Goal: Transaction & Acquisition: Purchase product/service

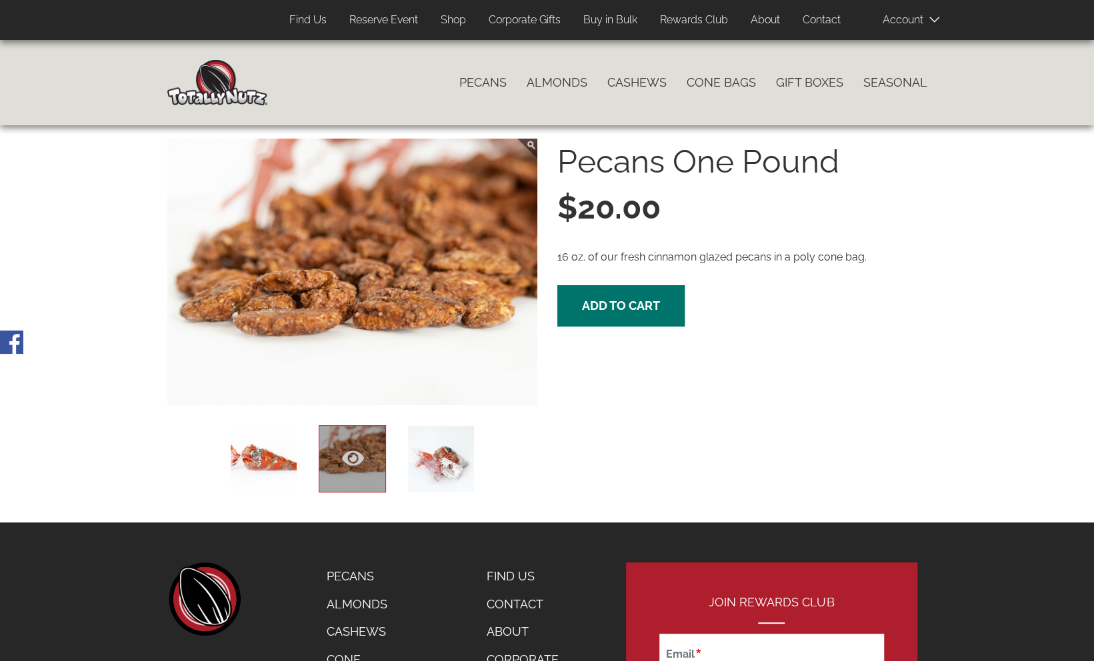
click at [908, 16] on span at bounding box center [915, 19] width 67 height 27
click at [932, 17] on icon at bounding box center [934, 20] width 10 height 10
click at [930, 17] on icon at bounding box center [934, 20] width 10 height 10
click at [896, 22] on span at bounding box center [915, 19] width 67 height 27
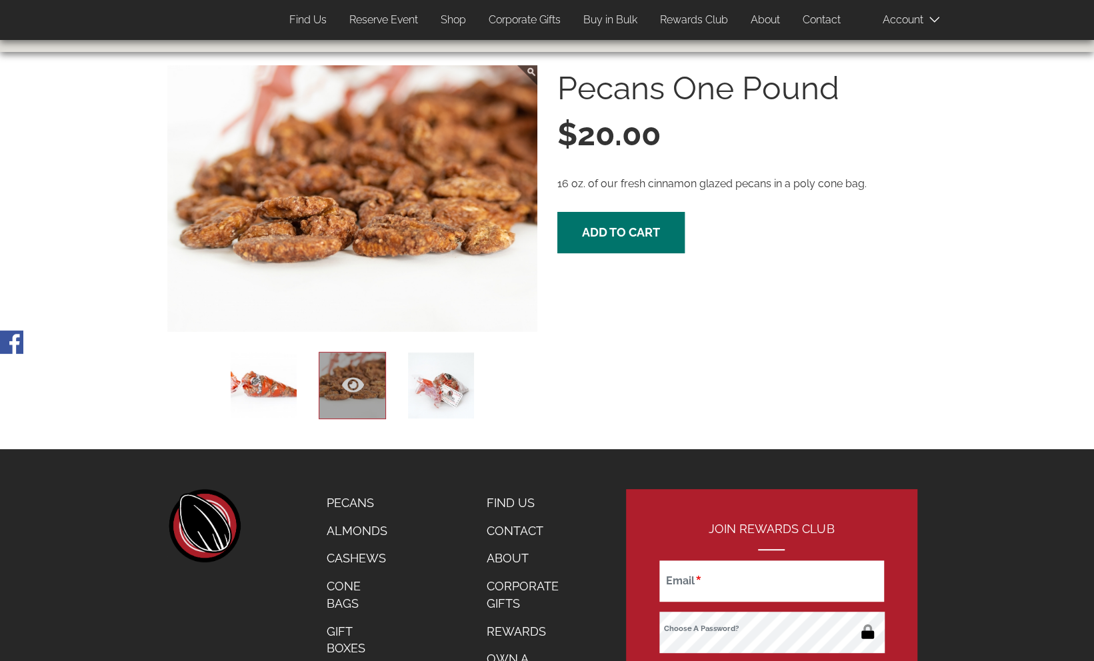
scroll to position [197, 0]
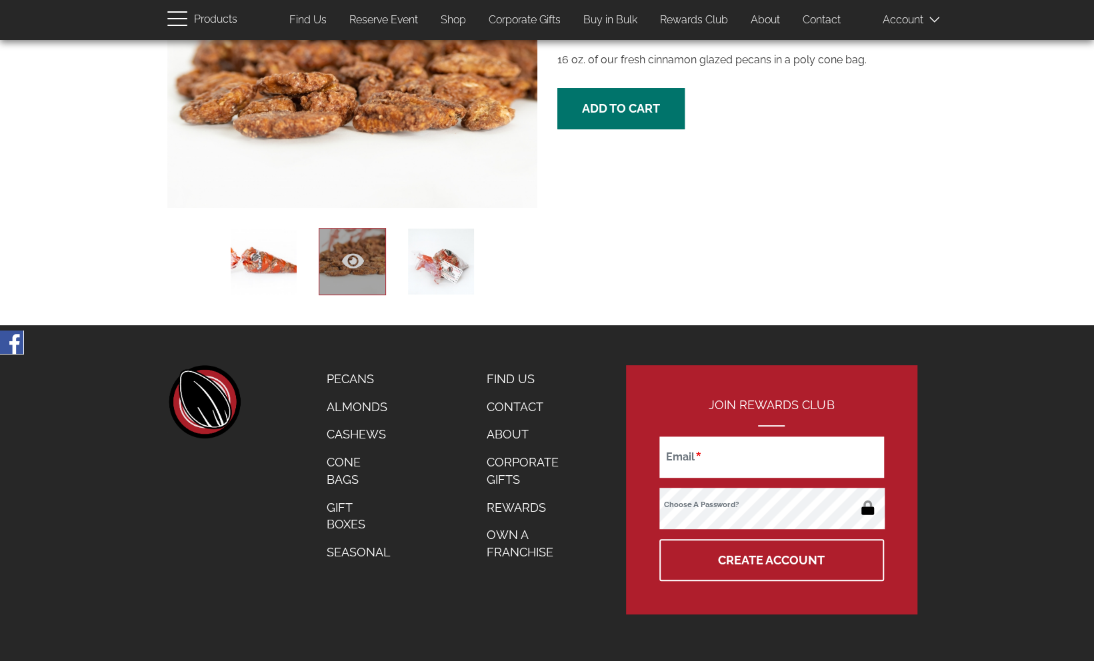
click at [930, 17] on icon at bounding box center [934, 20] width 10 height 10
click at [910, 23] on span at bounding box center [915, 19] width 67 height 27
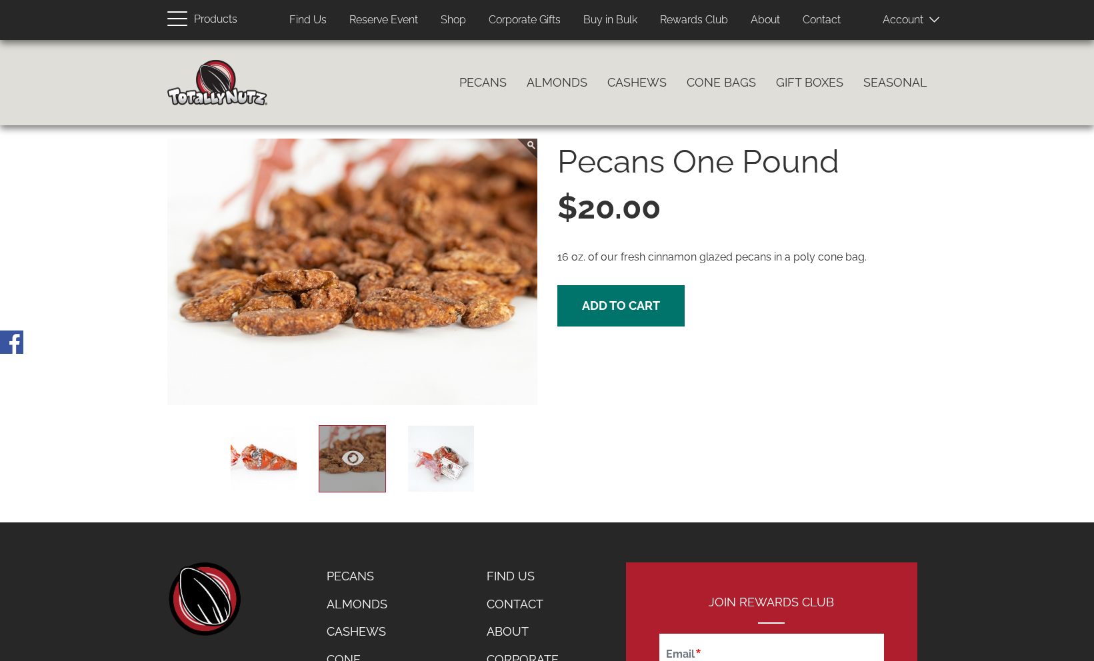
scroll to position [193, 0]
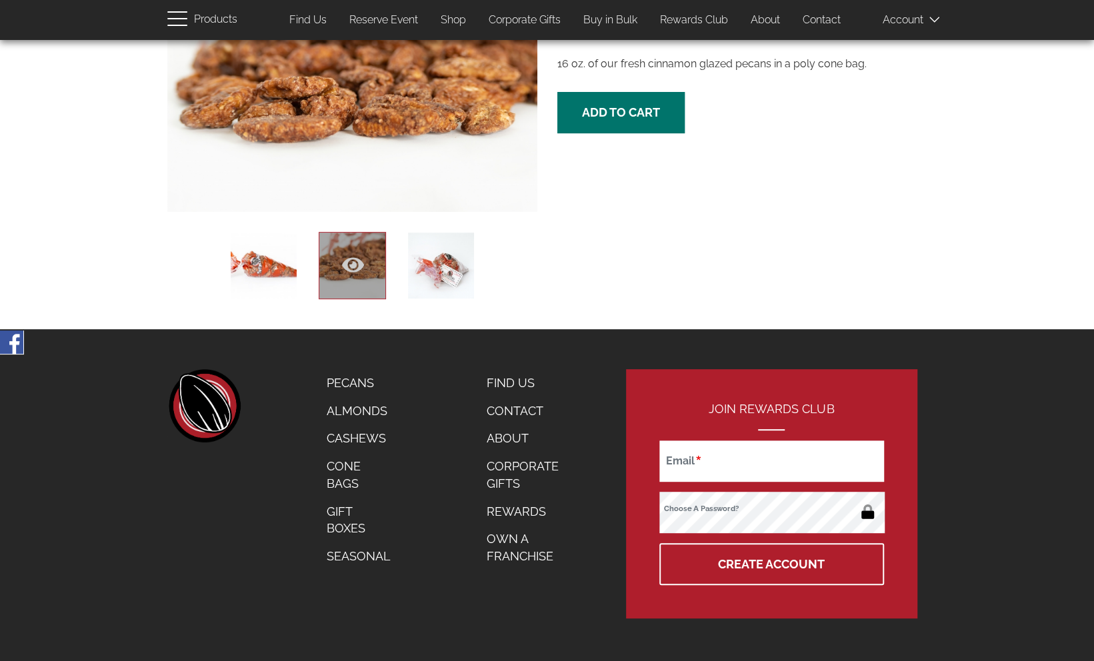
drag, startPoint x: 0, startPoint y: 0, endPoint x: 916, endPoint y: 18, distance: 915.9
click at [916, 18] on span at bounding box center [915, 19] width 67 height 27
click at [914, 18] on span at bounding box center [915, 19] width 67 height 27
click at [936, 17] on icon at bounding box center [934, 20] width 10 height 10
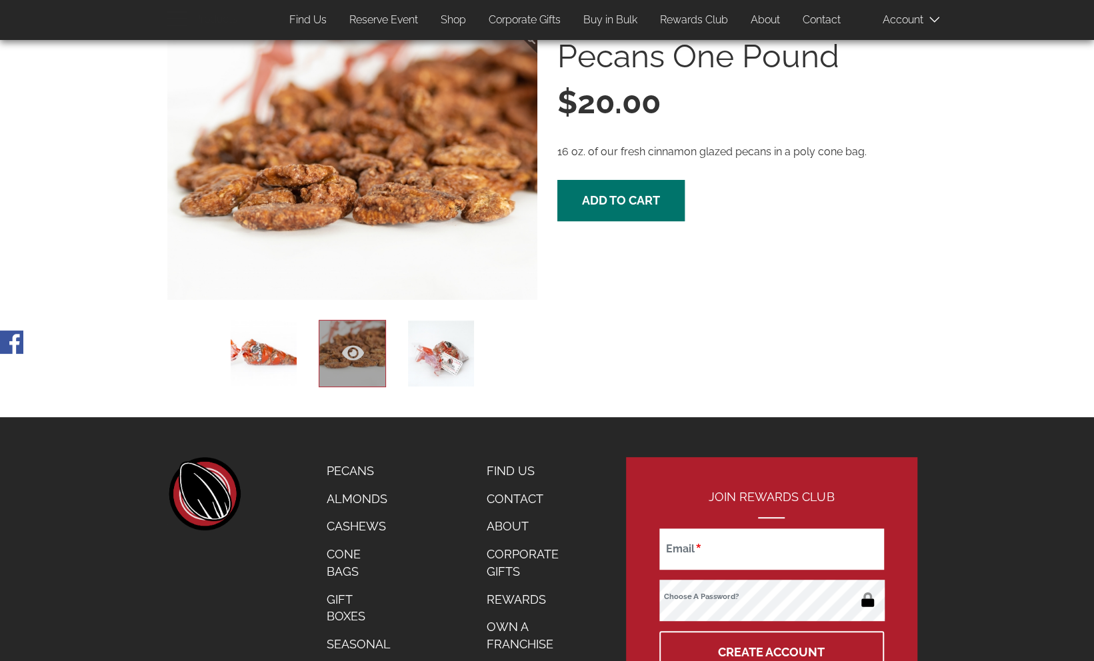
scroll to position [197, 0]
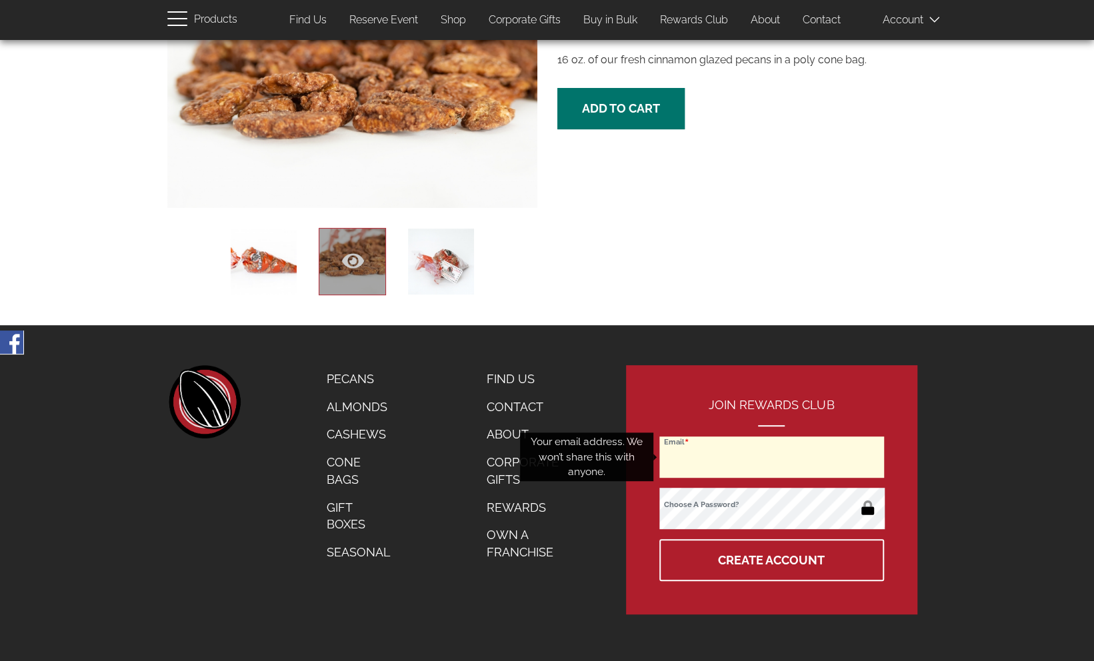
click at [722, 452] on input "Email" at bounding box center [771, 457] width 224 height 41
drag, startPoint x: 706, startPoint y: 461, endPoint x: 629, endPoint y: 460, distance: 77.3
click at [629, 460] on body "{domain:"nutzup.com",server:"169.47.211.87"} Skip to main content Products User…" at bounding box center [547, 252] width 1094 height 818
type input "kentaylor33@verizon.net"
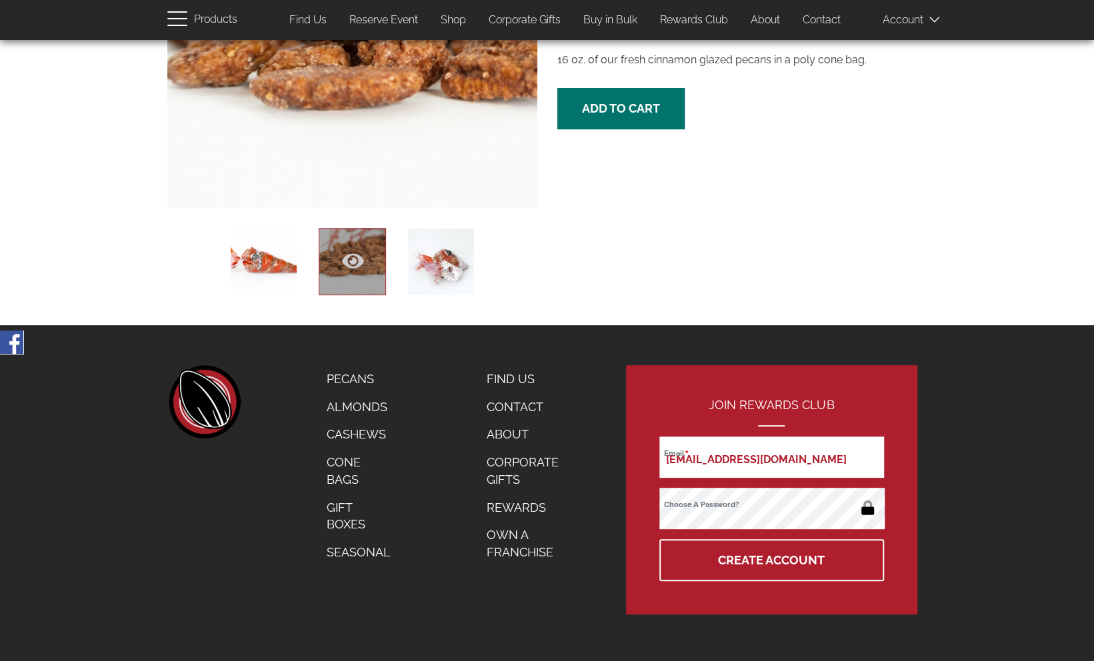
click at [205, 187] on div at bounding box center [440, 7] width 592 height 427
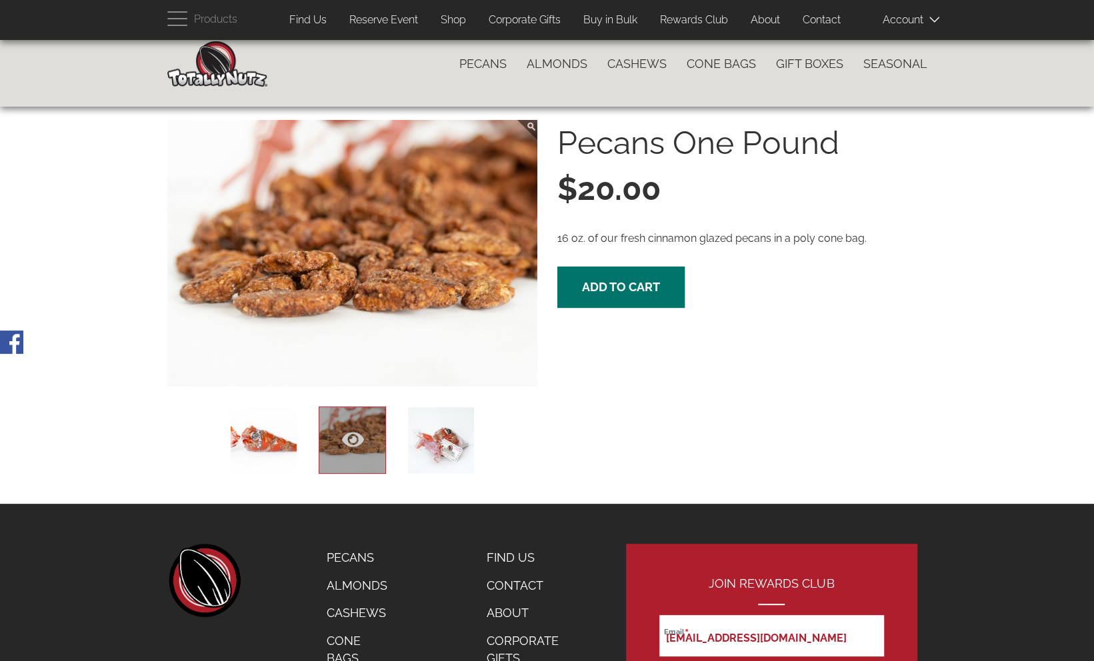
scroll to position [0, 0]
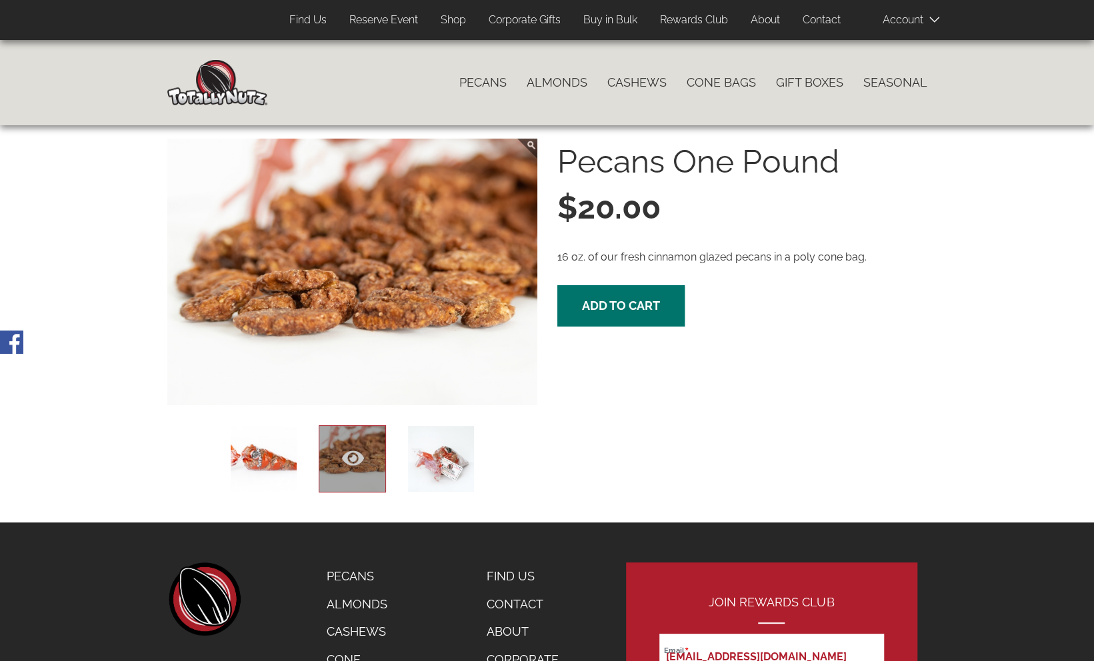
click at [904, 21] on span at bounding box center [915, 19] width 67 height 27
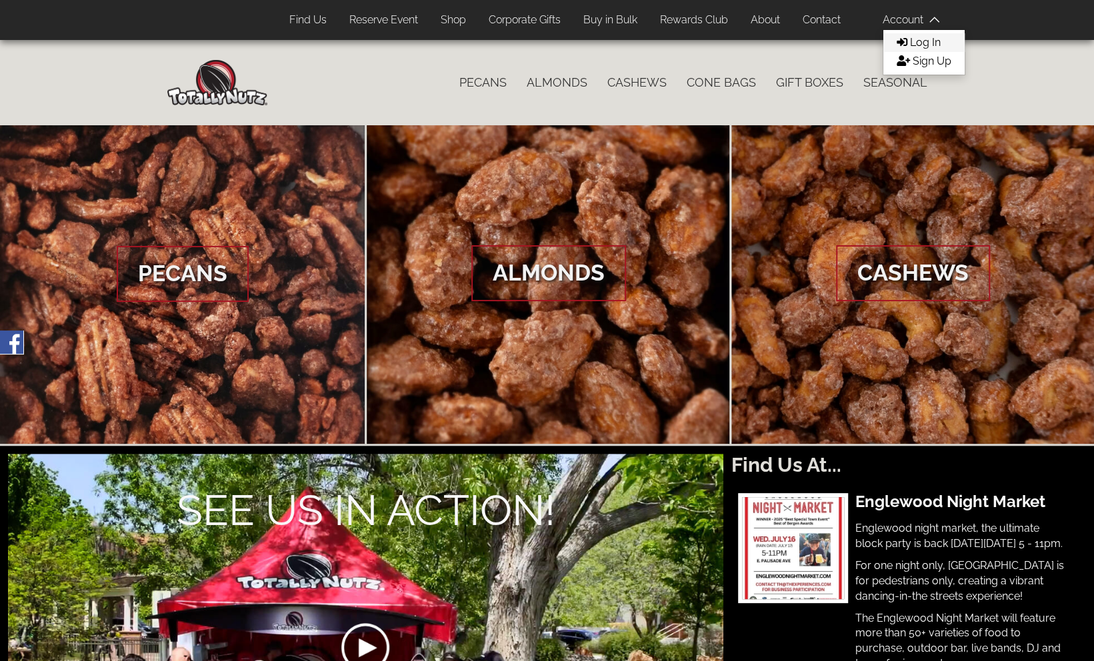
click at [924, 43] on span "Log In" at bounding box center [925, 42] width 31 height 13
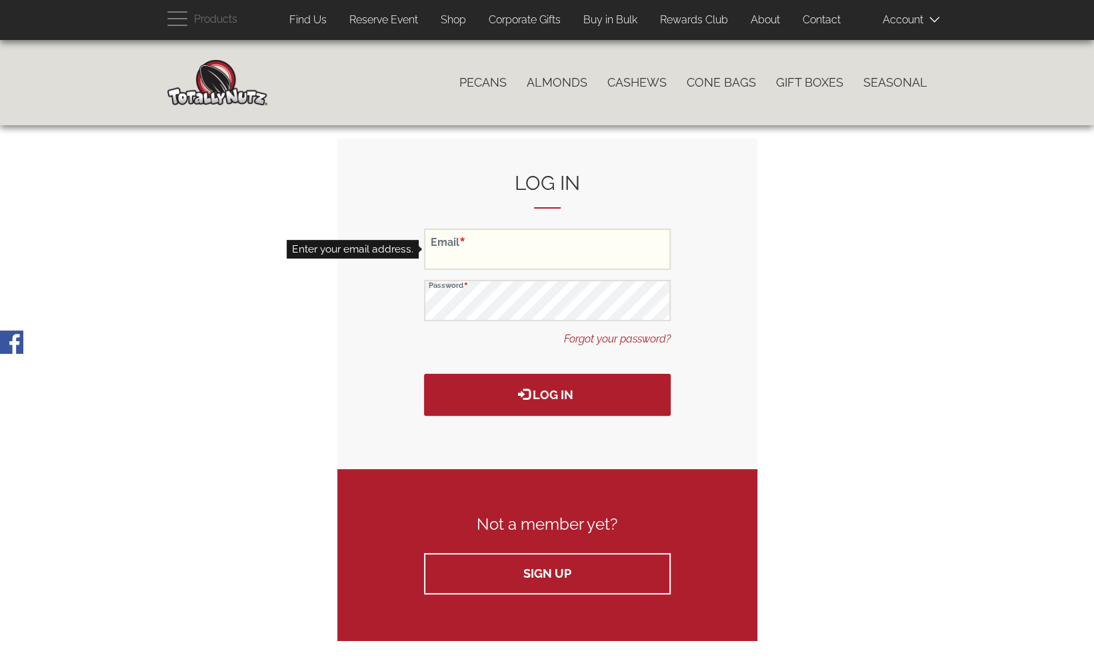
type input "[EMAIL_ADDRESS][DOMAIN_NAME]"
click at [514, 252] on input "[EMAIL_ADDRESS][DOMAIN_NAME]" at bounding box center [547, 249] width 247 height 41
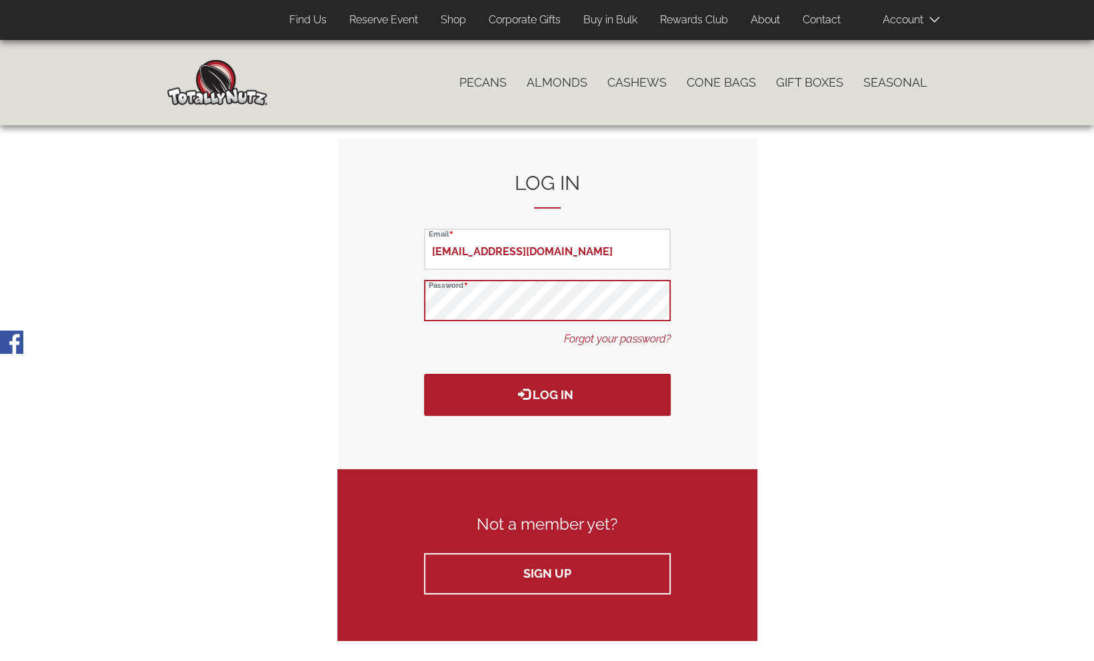
click at [417, 307] on form "Log in kentaylor33@verizon.net Email Password Forgot your password? Log in" at bounding box center [547, 304] width 420 height 331
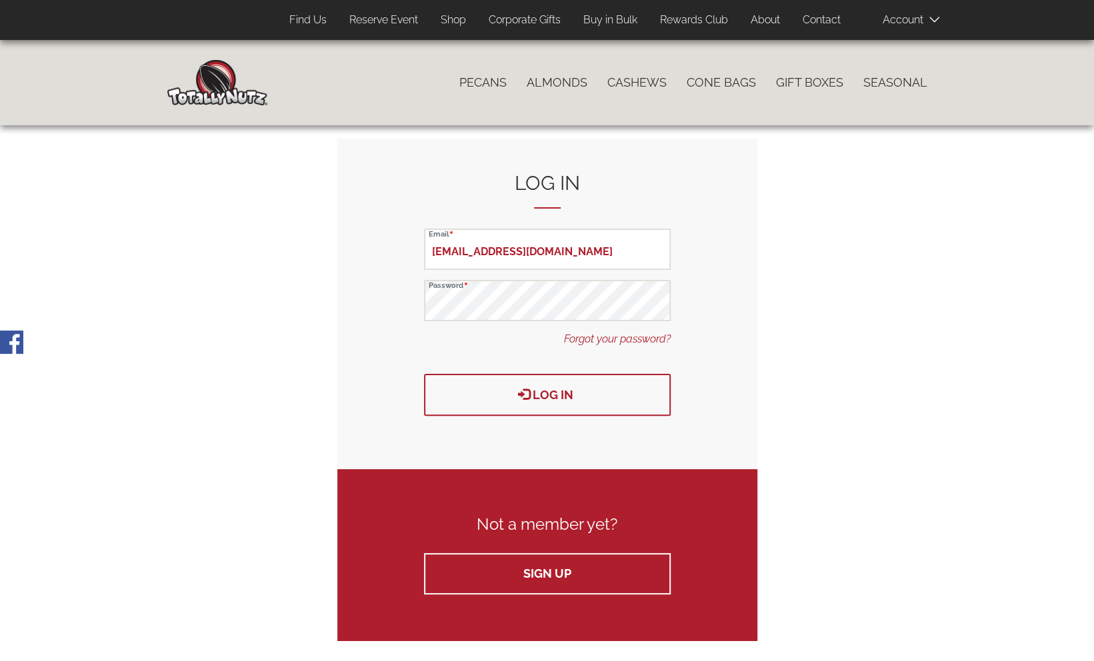
click at [437, 399] on button "Log in" at bounding box center [547, 395] width 247 height 42
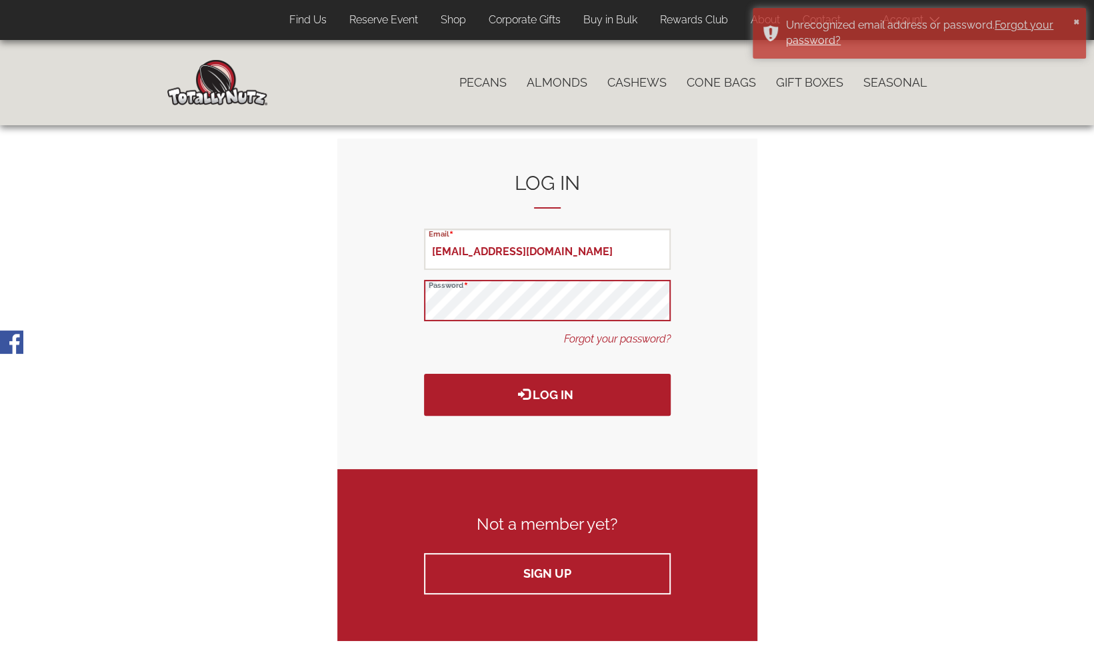
click at [401, 309] on form "Log in [EMAIL_ADDRESS][DOMAIN_NAME] Email Password Forgot your password? Log in" at bounding box center [547, 304] width 420 height 331
click at [419, 339] on form "Log in [EMAIL_ADDRESS][DOMAIN_NAME] Email Password Forgot your password? Log in" at bounding box center [547, 304] width 420 height 331
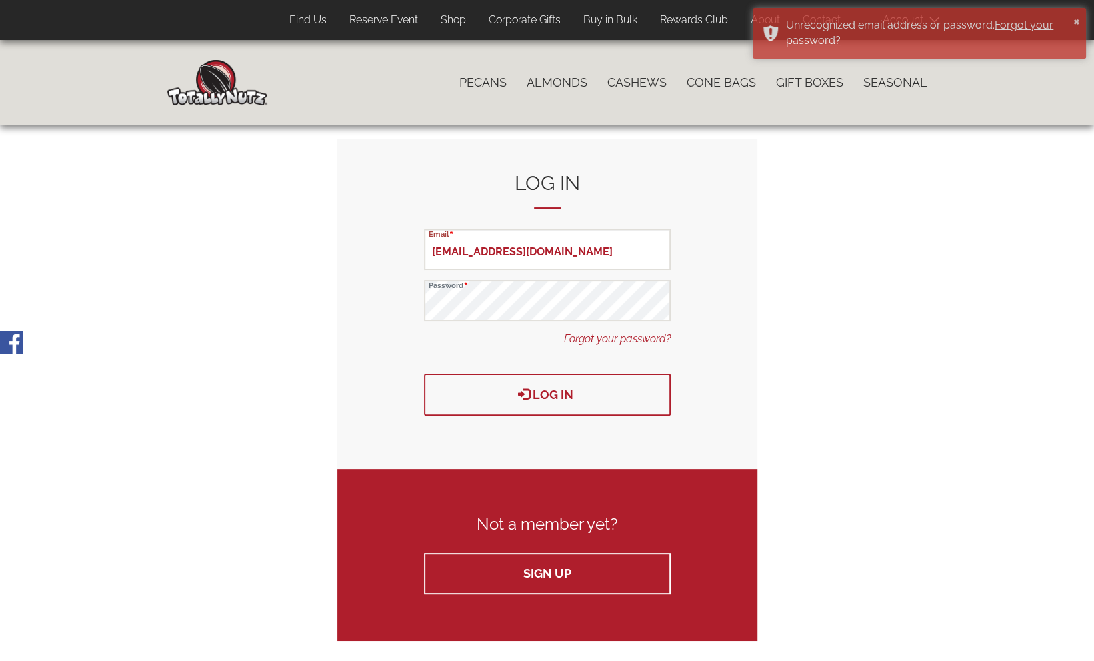
click at [555, 396] on button "Log in" at bounding box center [547, 395] width 247 height 42
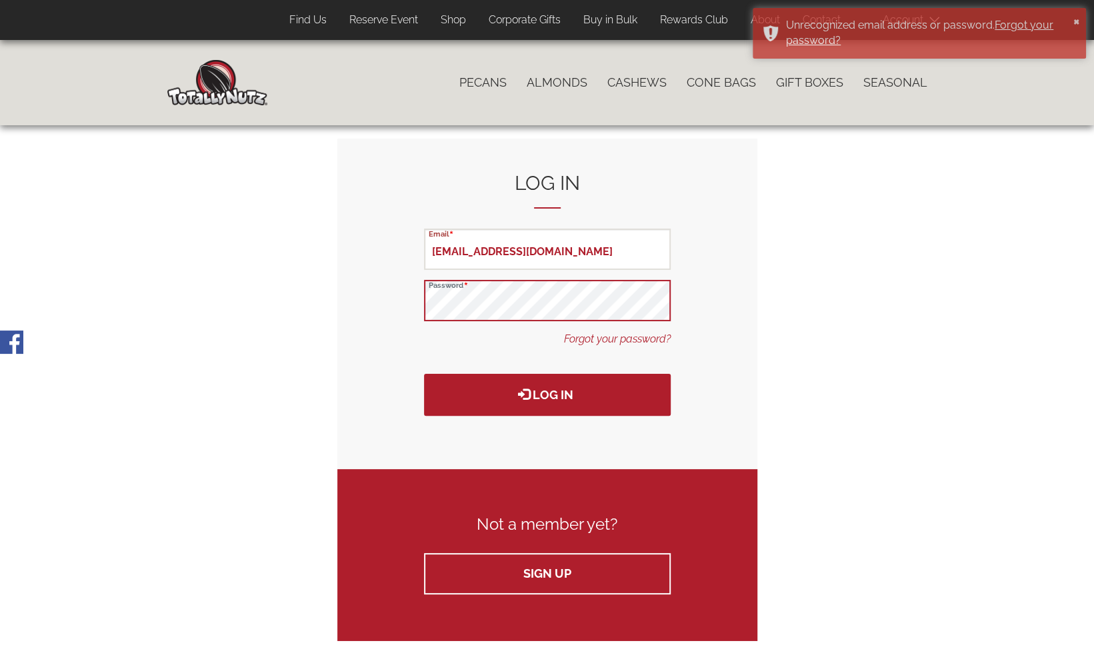
click at [421, 307] on form "Log in kentaylor33@verizon.net Email Password Forgot your password? Log in" at bounding box center [547, 304] width 420 height 331
click at [818, 331] on div "Primary tabs Log in (active tab) Create Account Reset your password Log in kent…" at bounding box center [547, 390] width 760 height 502
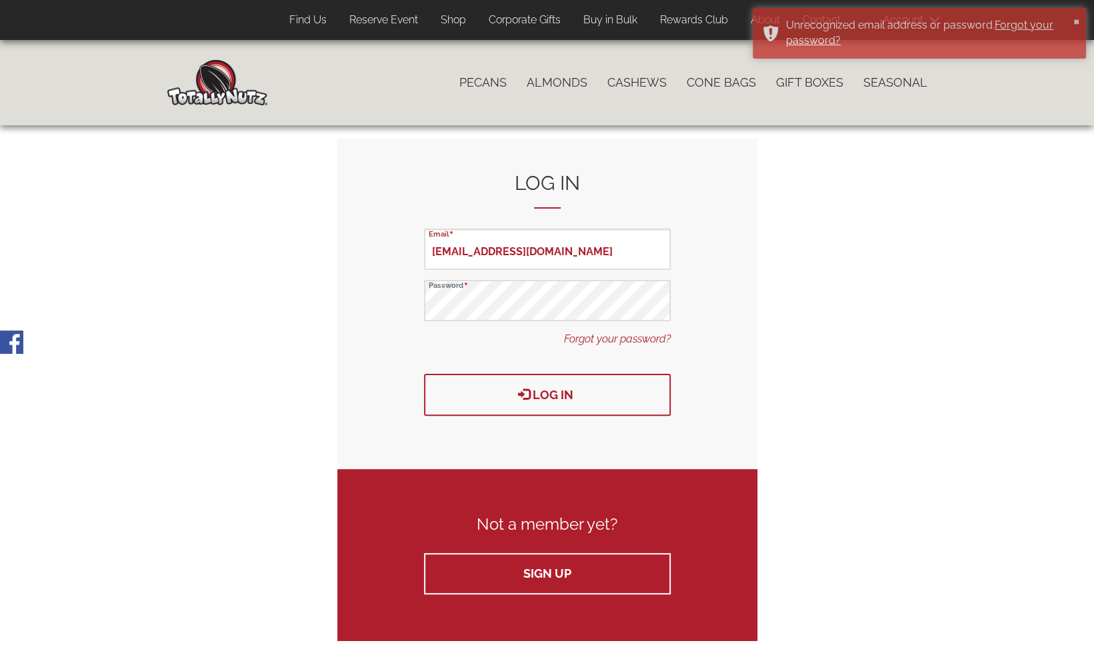
click at [564, 393] on button "Log in" at bounding box center [547, 395] width 247 height 42
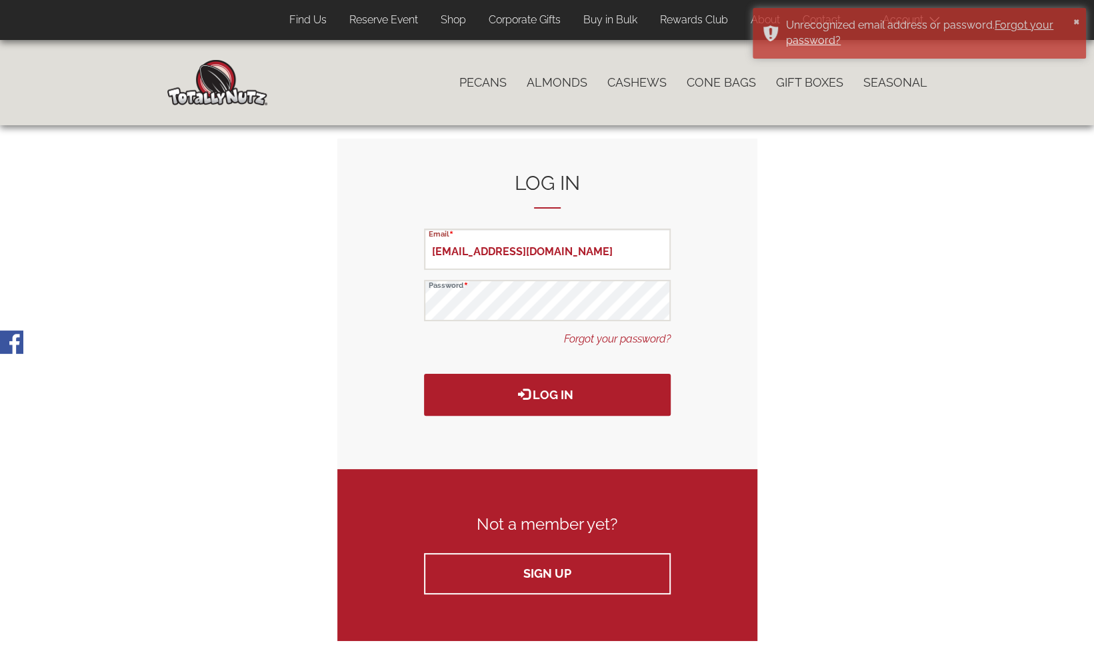
click at [606, 341] on link "Forgot your password?" at bounding box center [617, 339] width 107 height 15
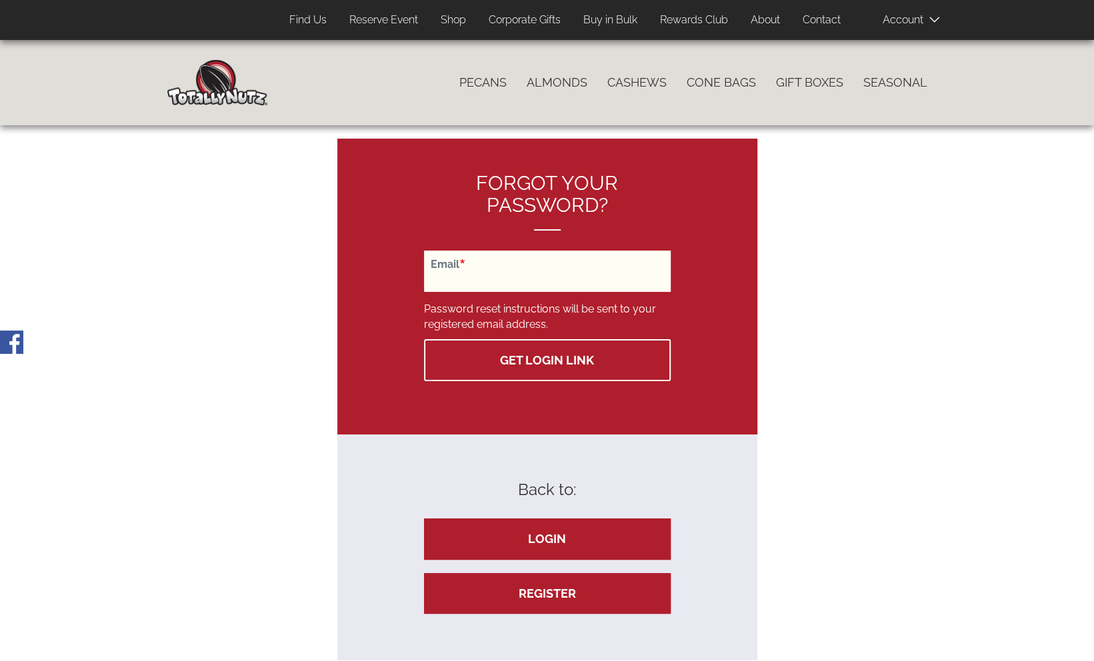
click at [600, 263] on input "Email" at bounding box center [547, 271] width 247 height 41
type input "[EMAIL_ADDRESS][DOMAIN_NAME]"
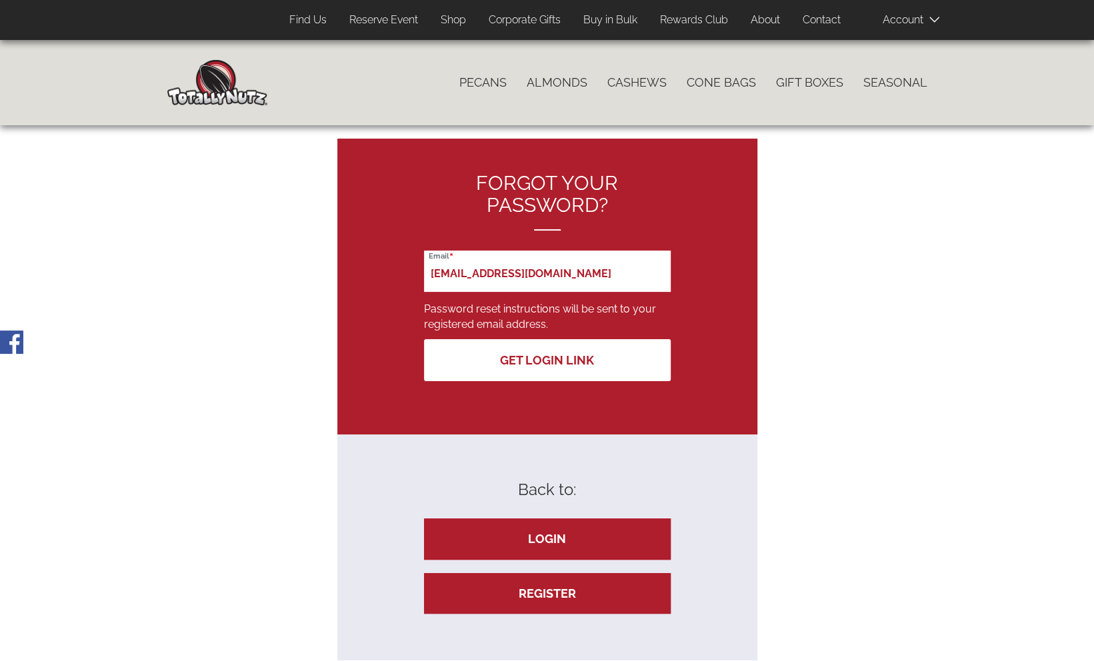
click at [534, 360] on button "Get Login Link" at bounding box center [547, 360] width 247 height 42
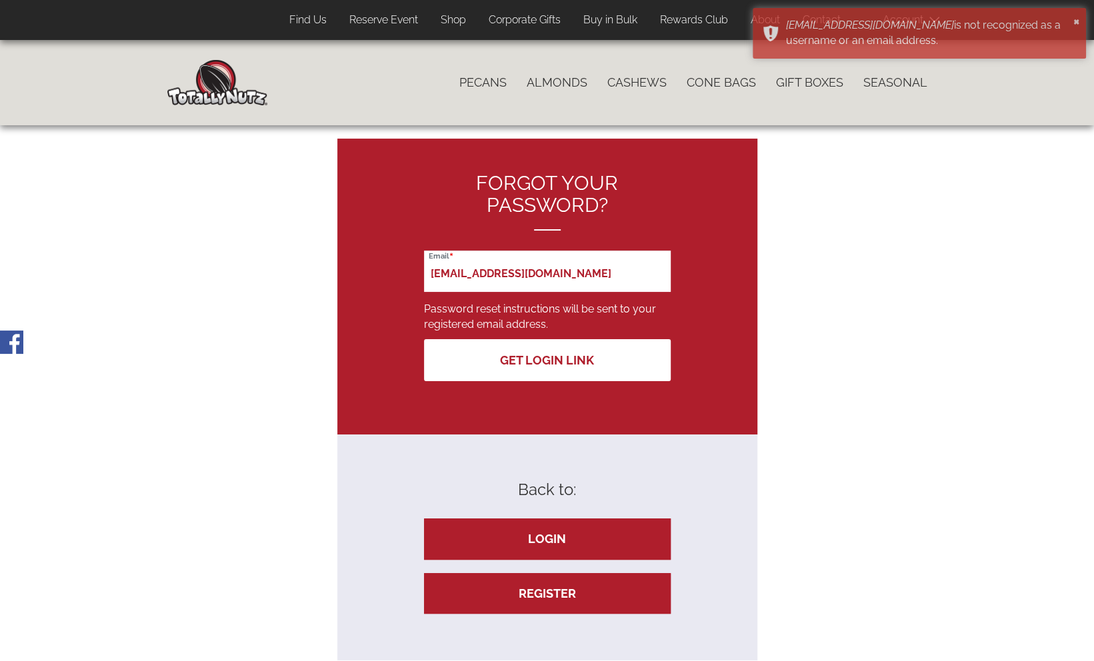
click at [554, 358] on button "Get Login Link" at bounding box center [547, 360] width 247 height 42
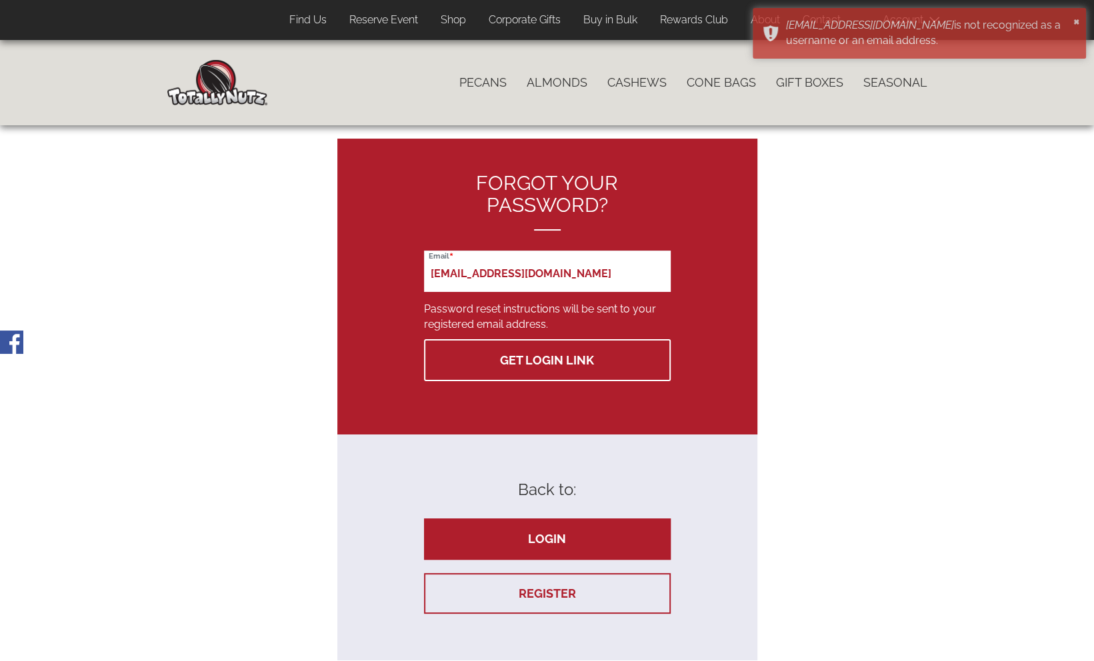
click at [546, 590] on link "Register" at bounding box center [547, 593] width 247 height 41
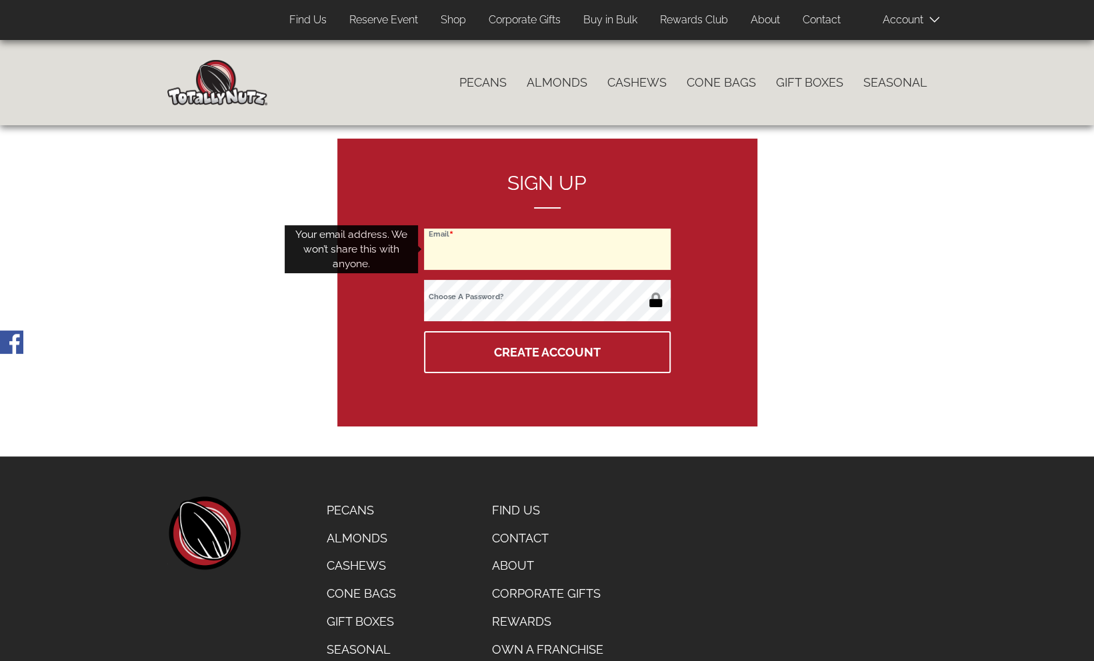
drag, startPoint x: 500, startPoint y: 255, endPoint x: 519, endPoint y: 253, distance: 19.4
click at [502, 254] on input "Email" at bounding box center [547, 249] width 247 height 41
type input "kentaylor33@verizon.net"
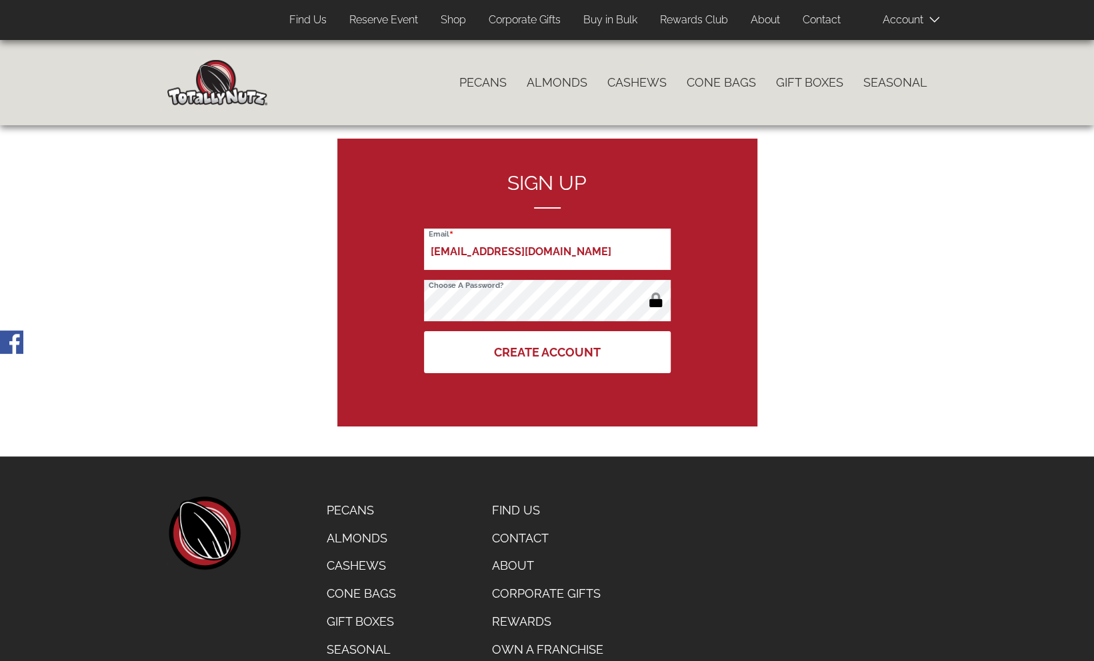
click at [548, 348] on button "Create Account" at bounding box center [547, 352] width 247 height 42
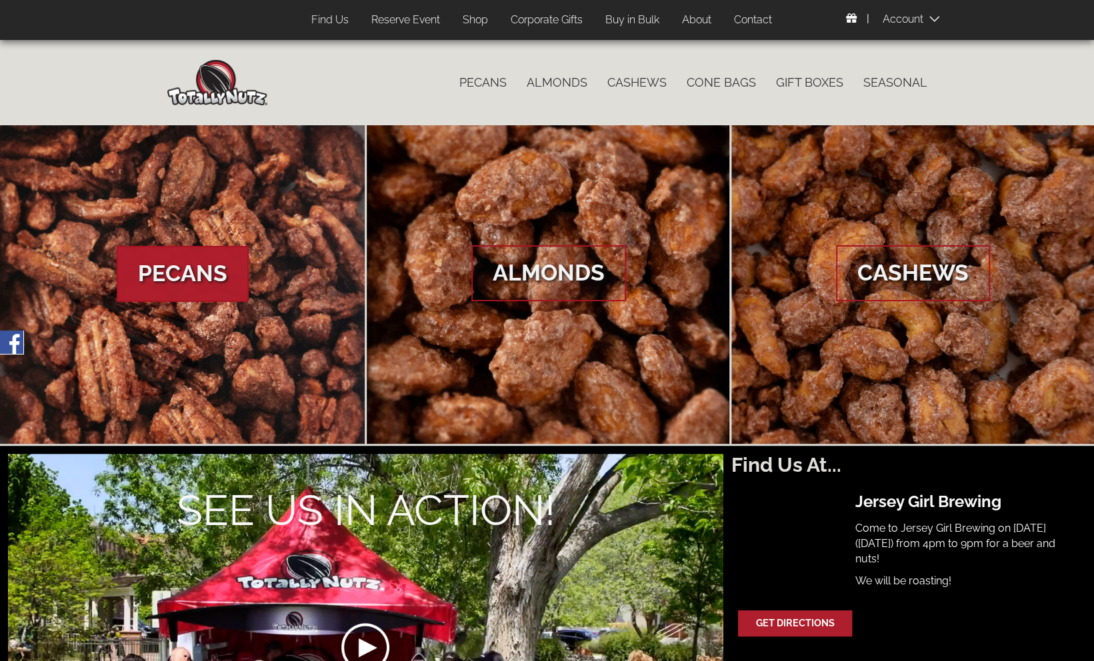
click at [186, 283] on span "Pecans" at bounding box center [183, 274] width 132 height 56
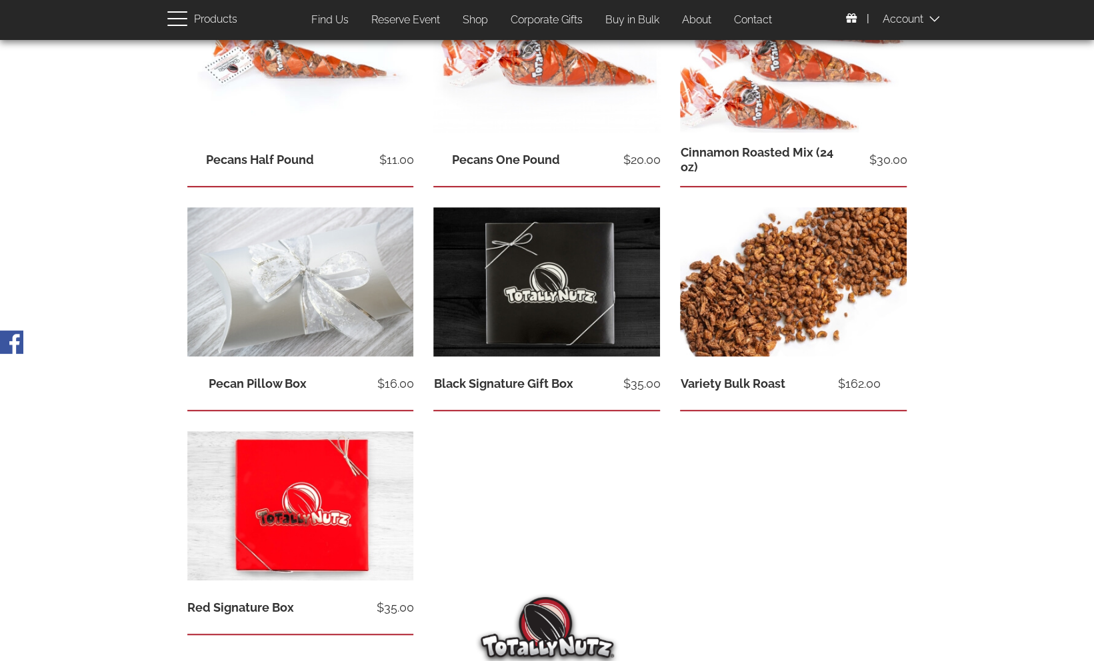
scroll to position [400, 0]
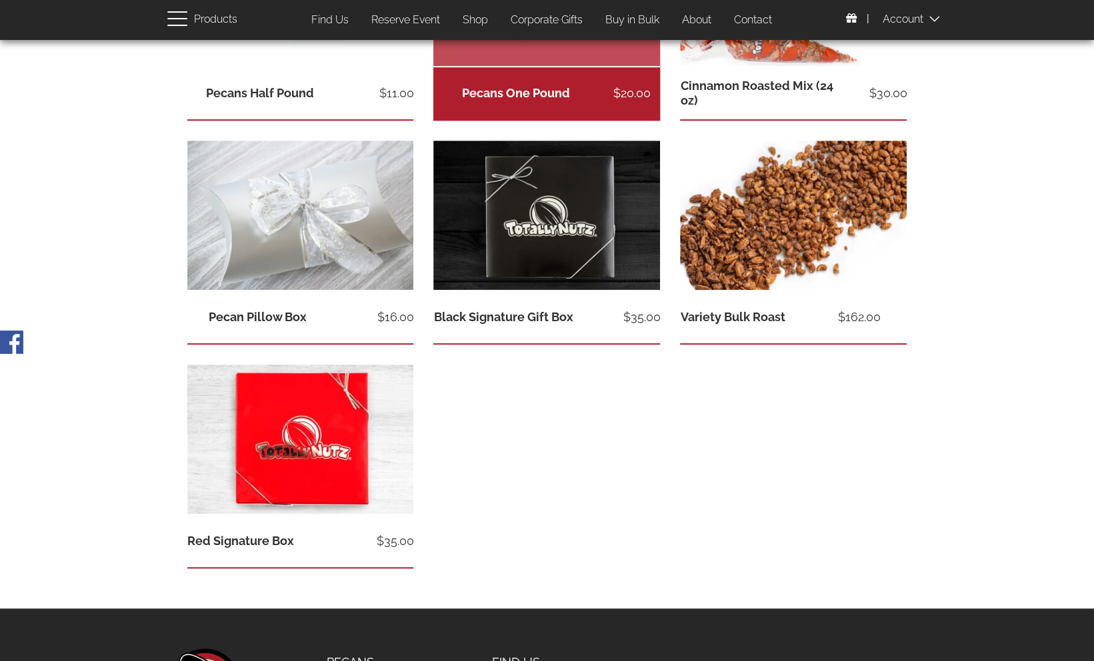
click at [518, 91] on link "Pecans One Pound" at bounding box center [516, 93] width 108 height 14
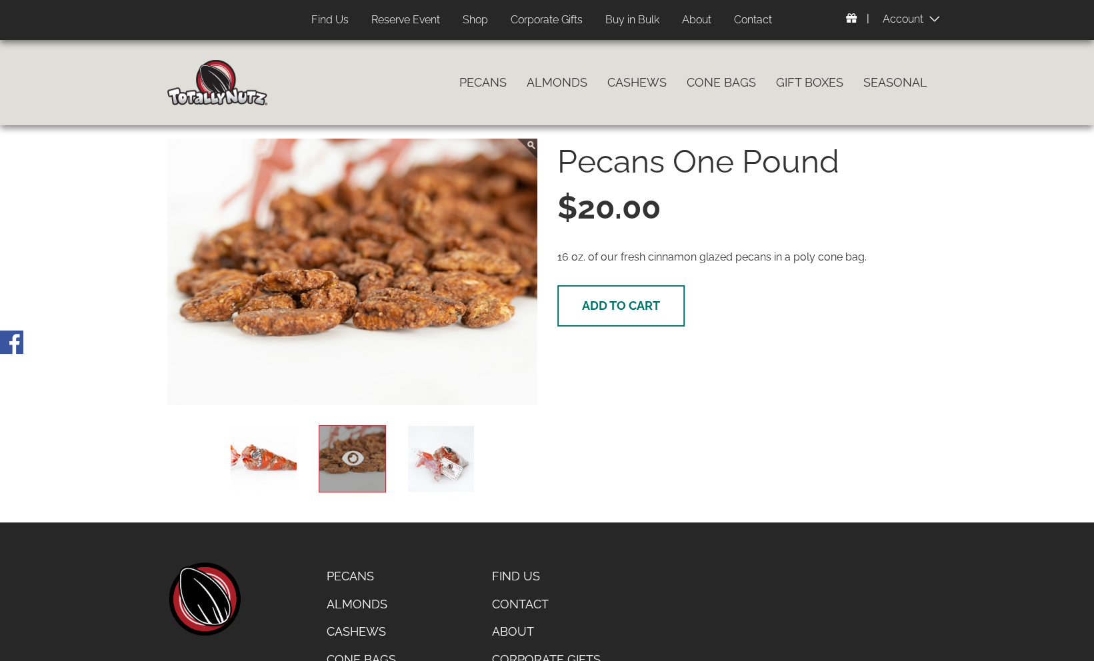
click at [622, 307] on span "Add to cart" at bounding box center [621, 306] width 78 height 14
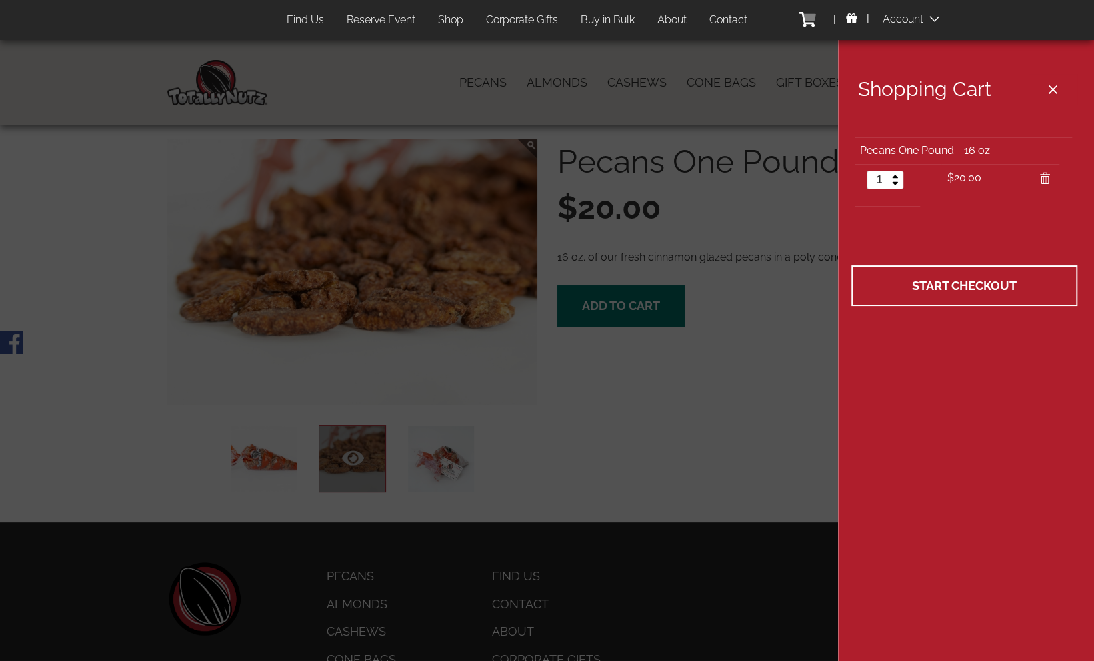
click at [628, 81] on div at bounding box center [547, 330] width 1094 height 661
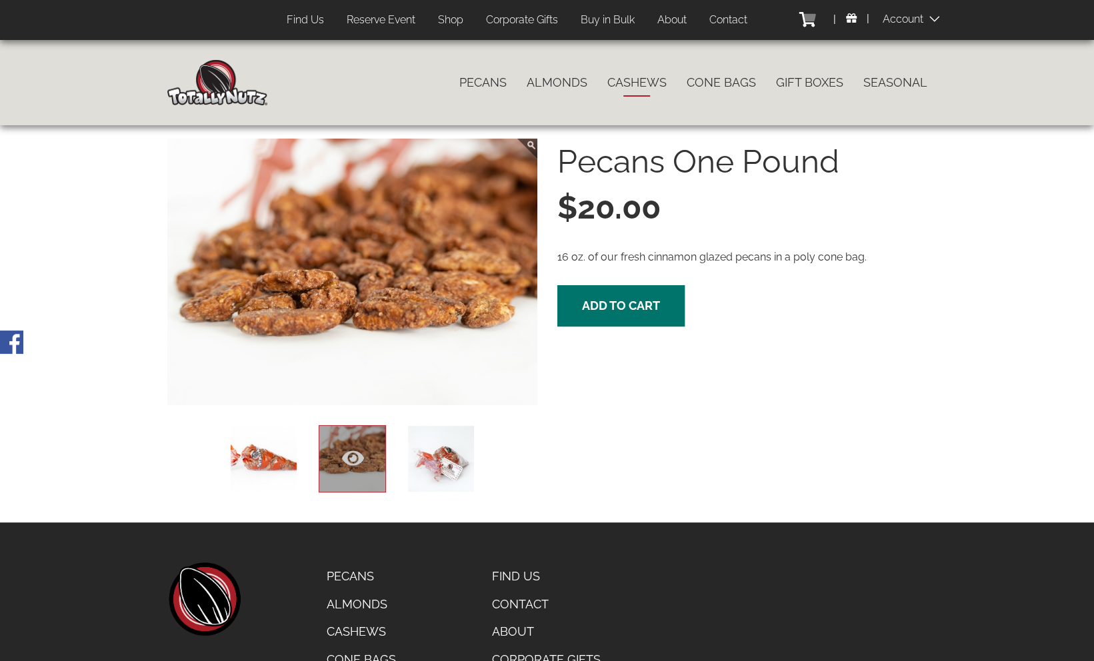
click at [654, 83] on link "Cashews" at bounding box center [636, 83] width 79 height 28
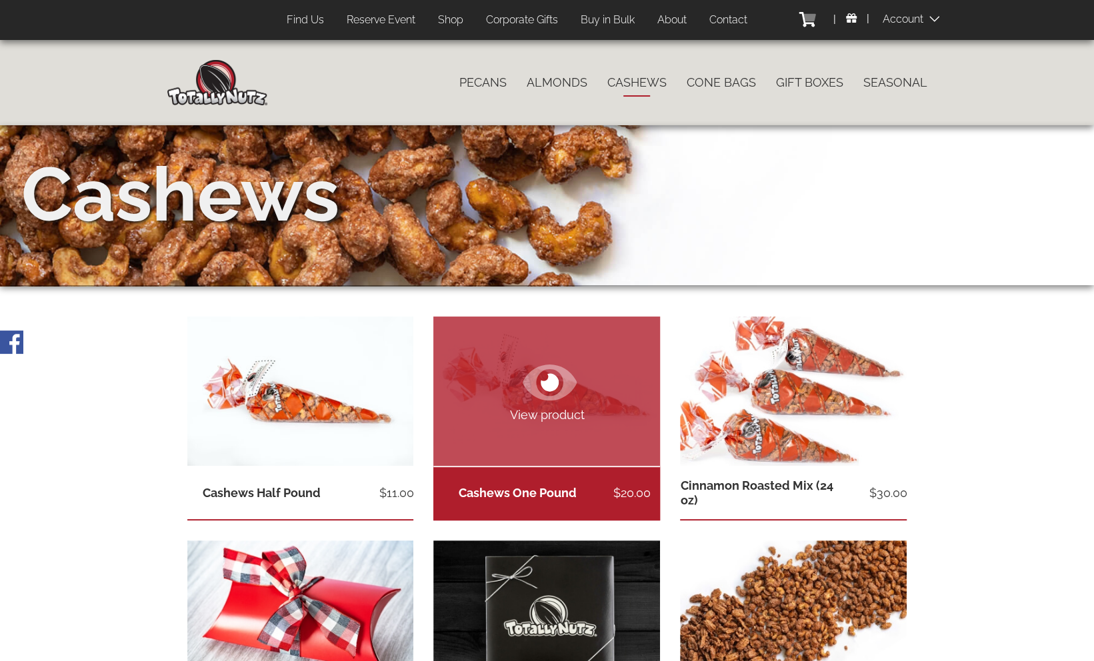
click at [512, 492] on link "Cashews One Pound" at bounding box center [518, 493] width 118 height 14
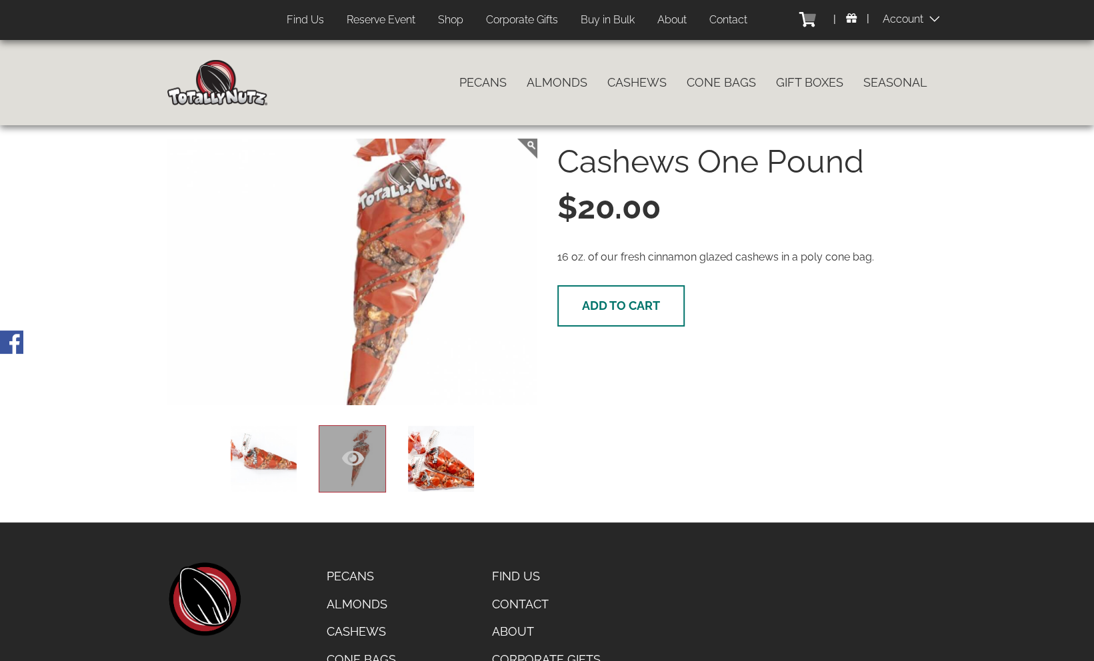
click at [617, 304] on span "Add to cart" at bounding box center [621, 306] width 78 height 14
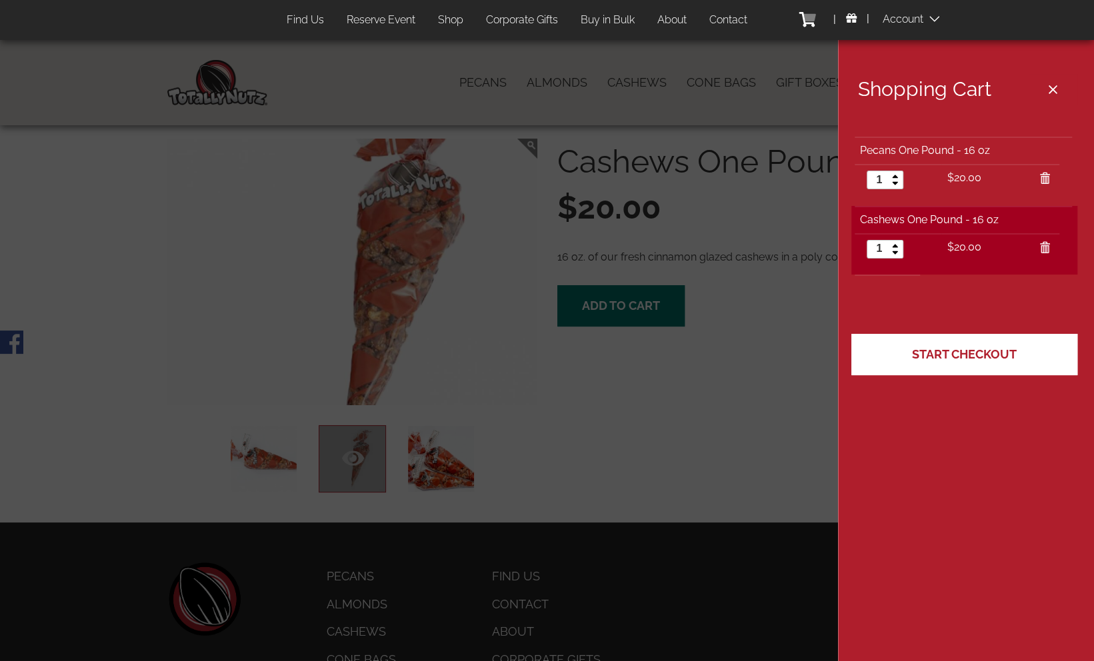
click at [958, 357] on span "Start Checkout" at bounding box center [964, 354] width 105 height 14
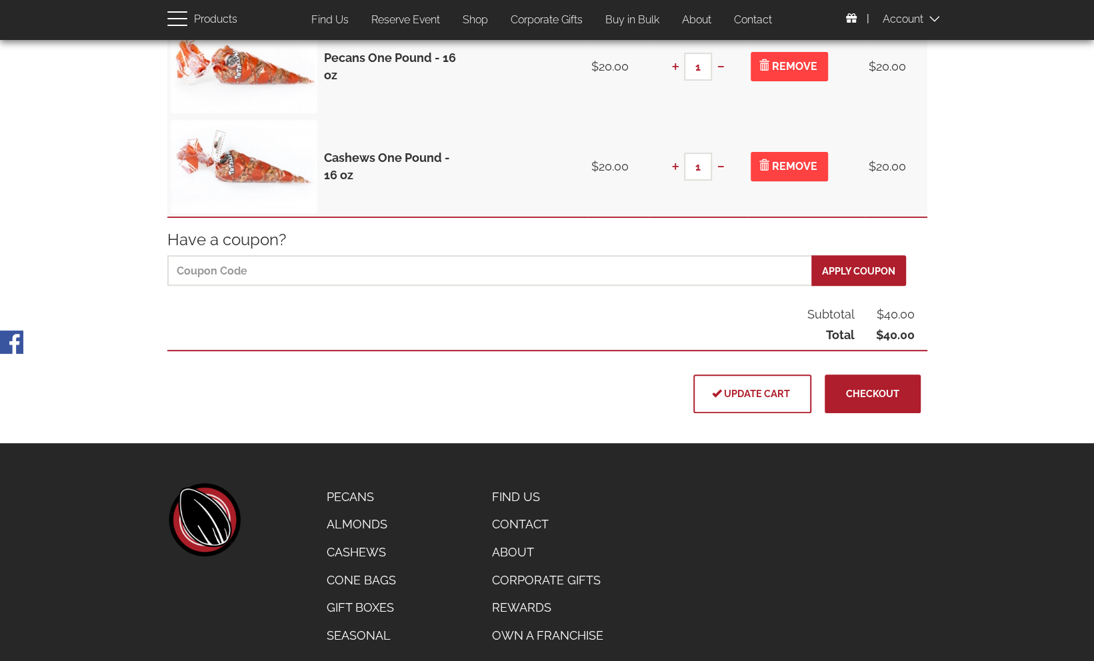
scroll to position [271, 0]
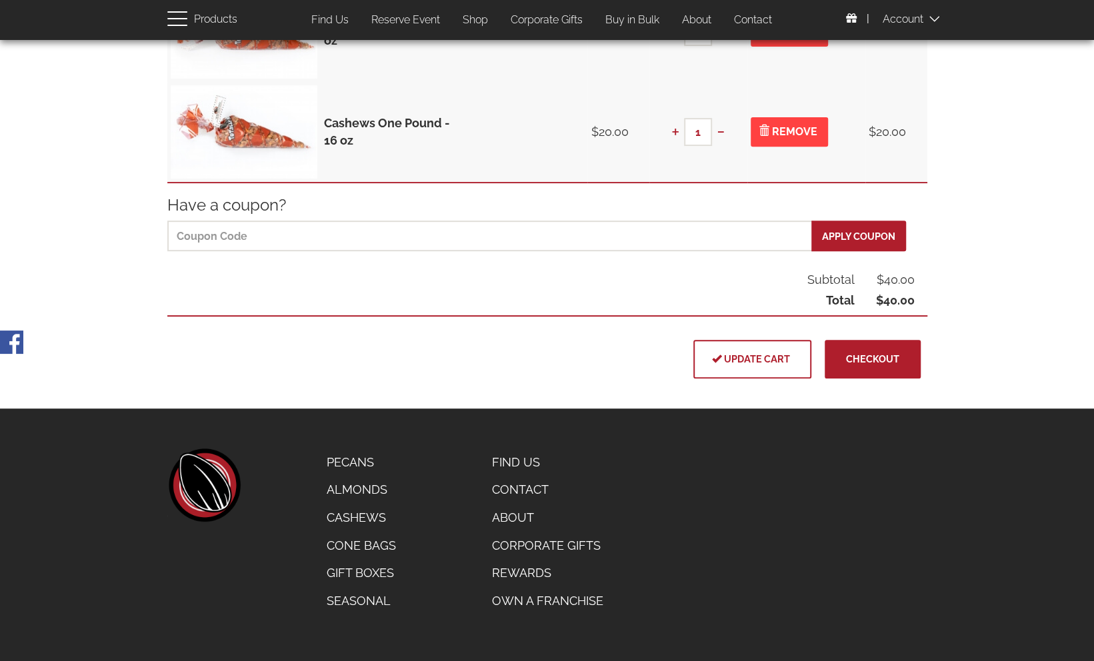
click at [521, 571] on link "Rewards" at bounding box center [547, 573] width 131 height 28
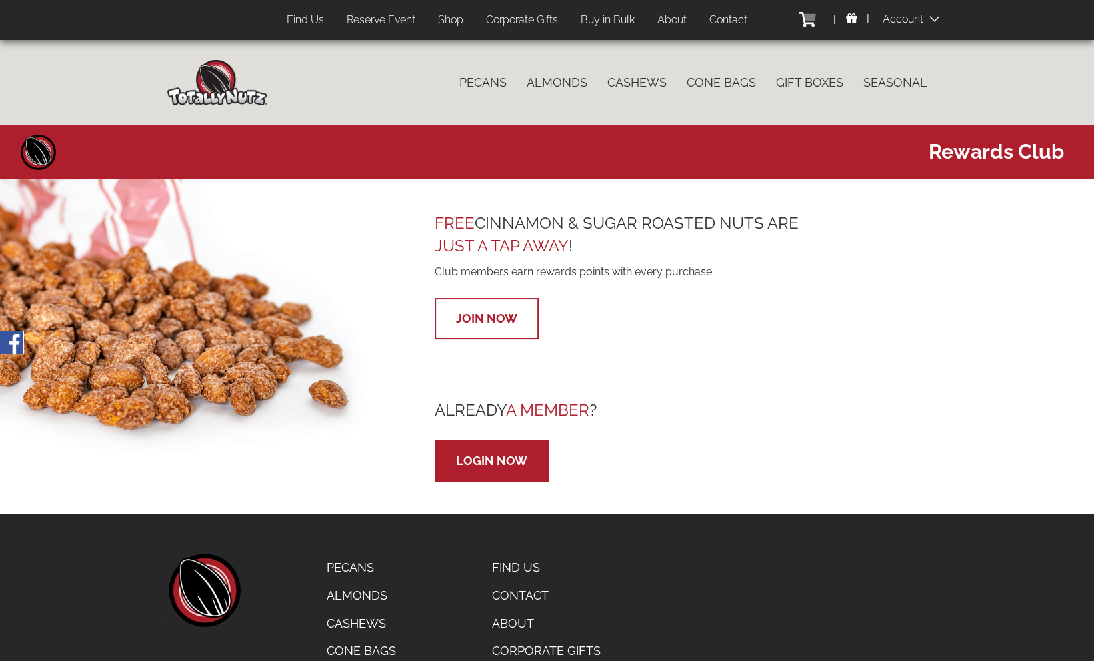
click at [498, 313] on link "Join Now" at bounding box center [486, 318] width 61 height 14
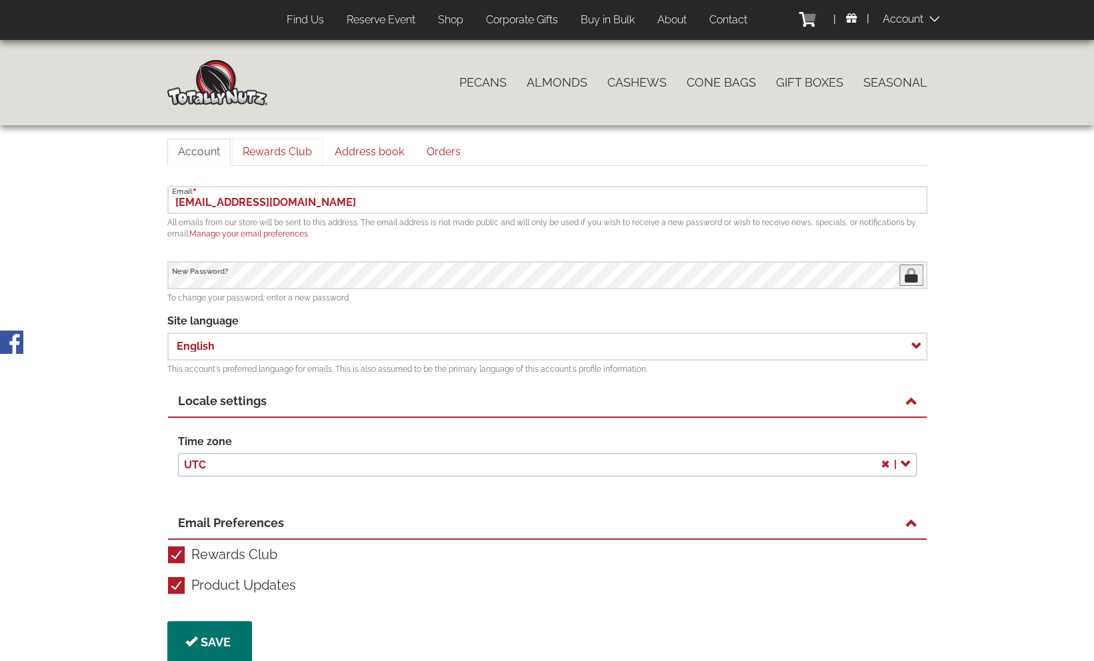
click at [287, 152] on link "Rewards Club" at bounding box center [277, 152] width 91 height 27
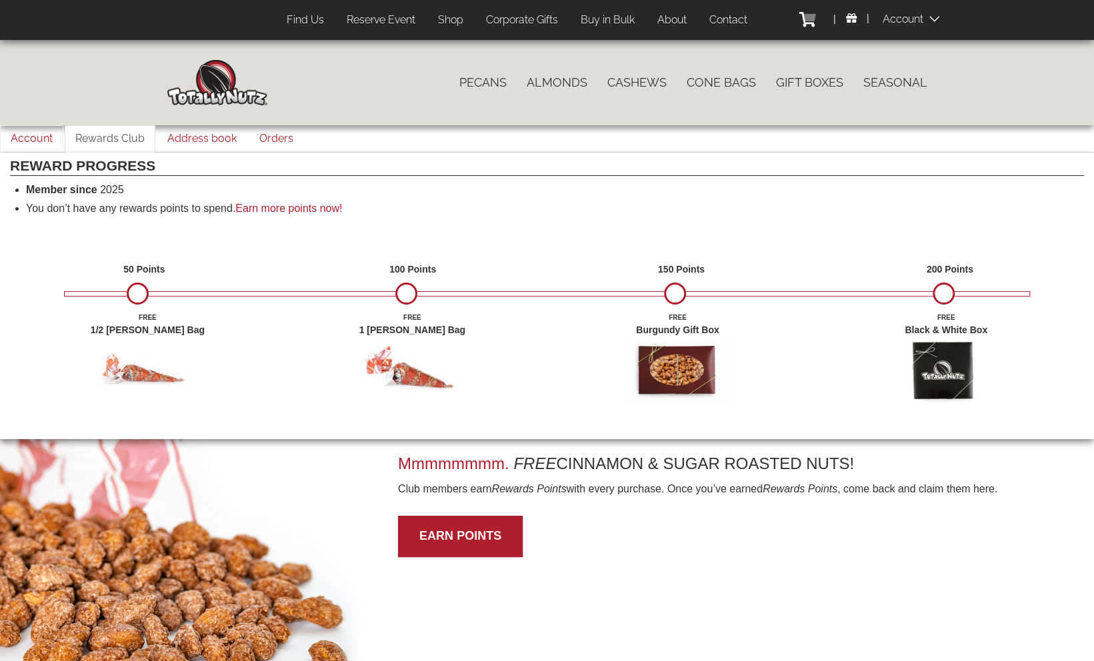
click at [39, 139] on link "Account" at bounding box center [31, 138] width 63 height 27
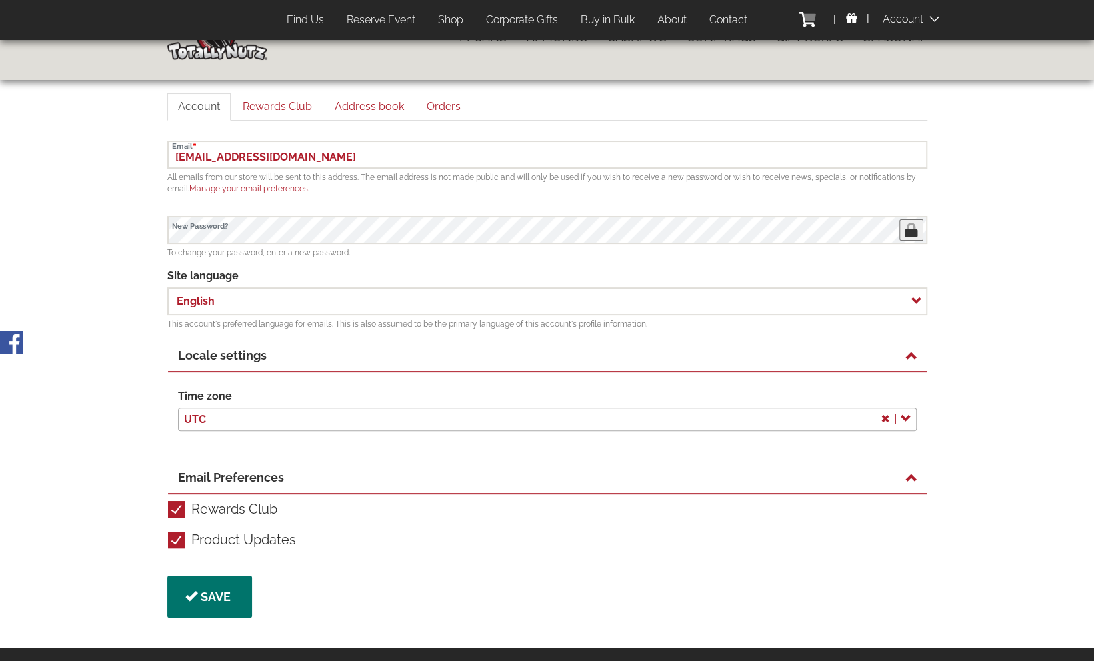
scroll to position [67, 0]
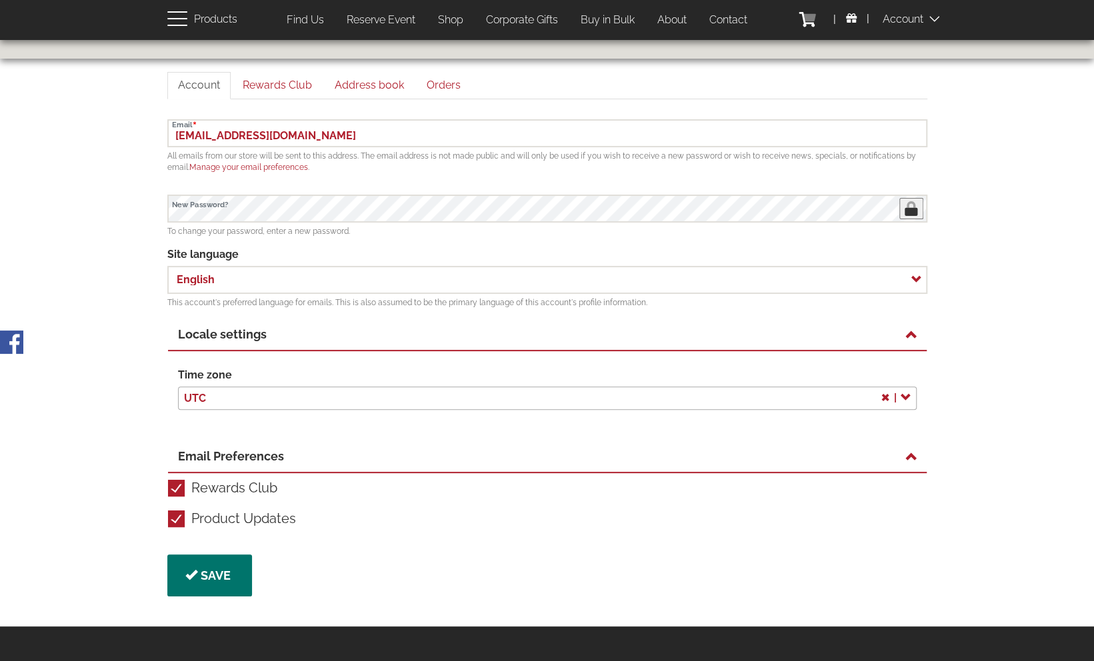
click at [907, 396] on span at bounding box center [908, 395] width 13 height 17
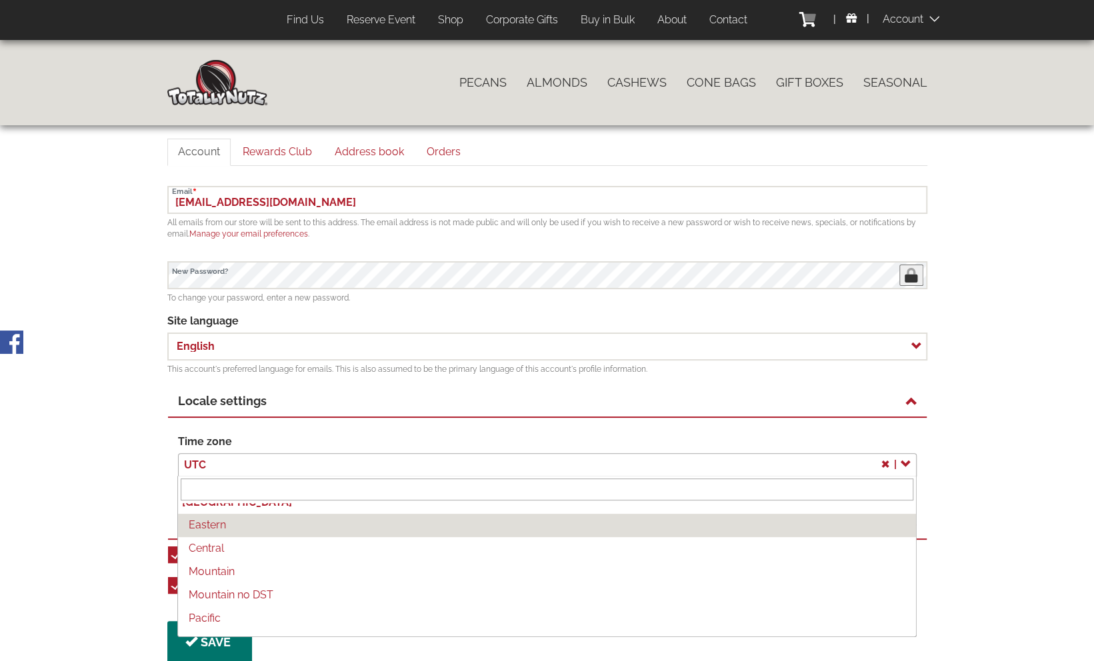
scroll to position [0, 0]
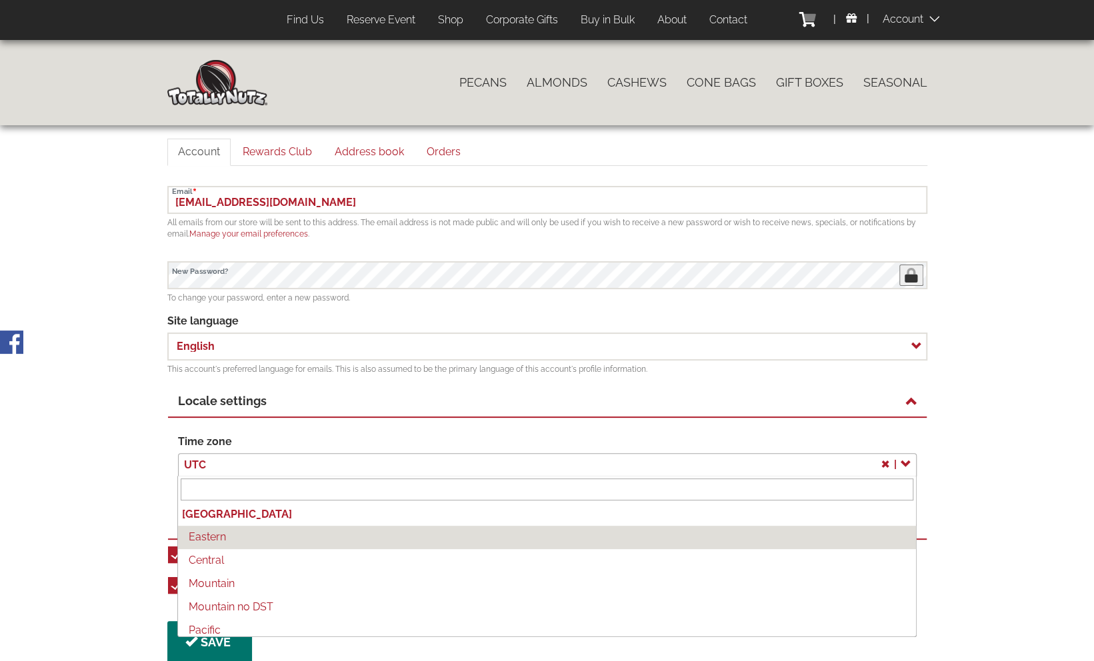
select select "America/New_York"
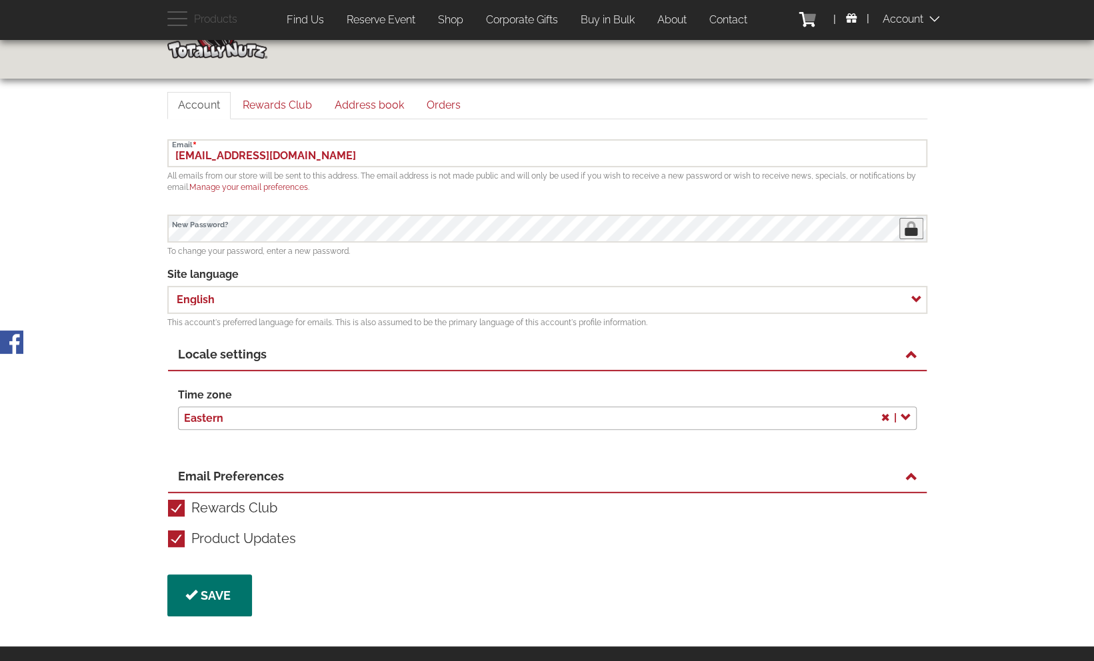
scroll to position [133, 0]
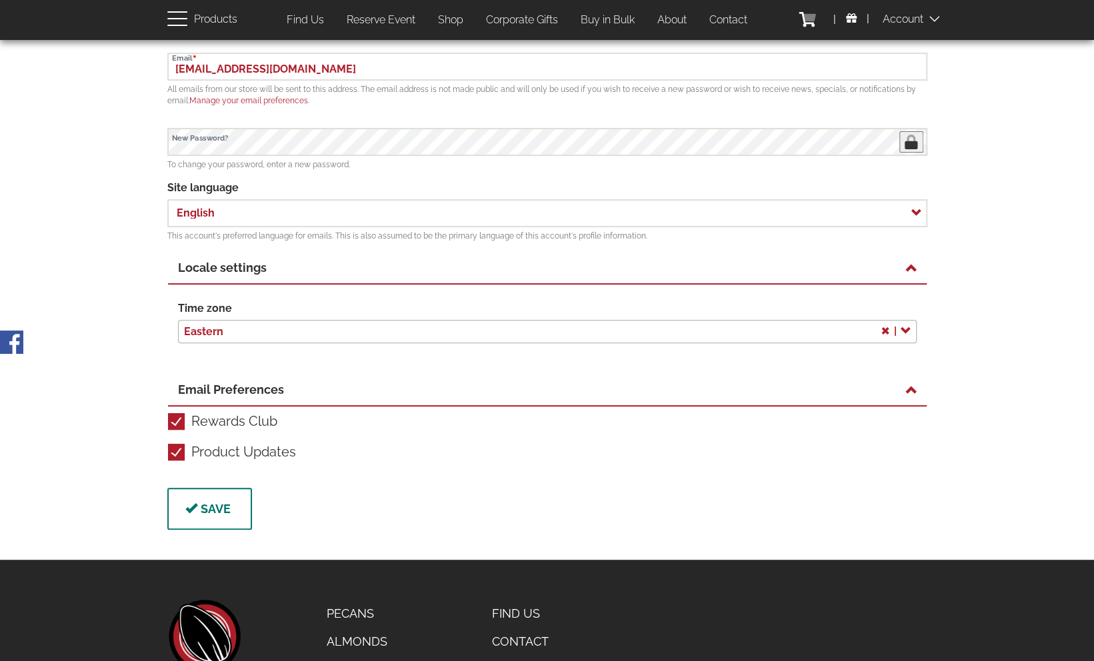
click at [207, 504] on button "Save" at bounding box center [209, 509] width 85 height 42
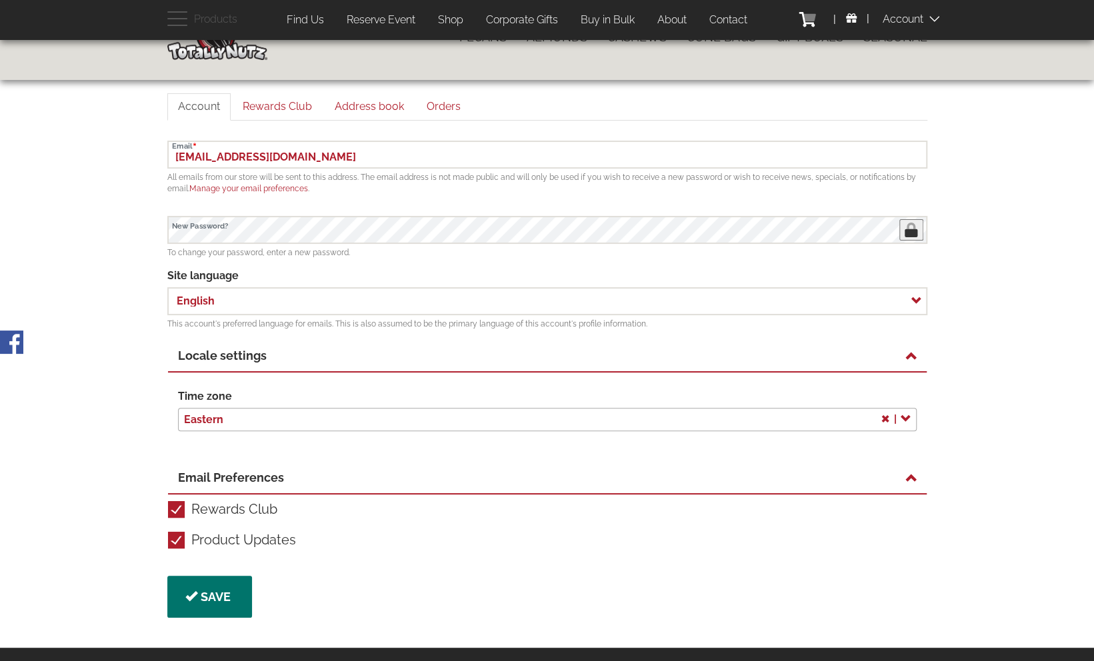
scroll to position [67, 0]
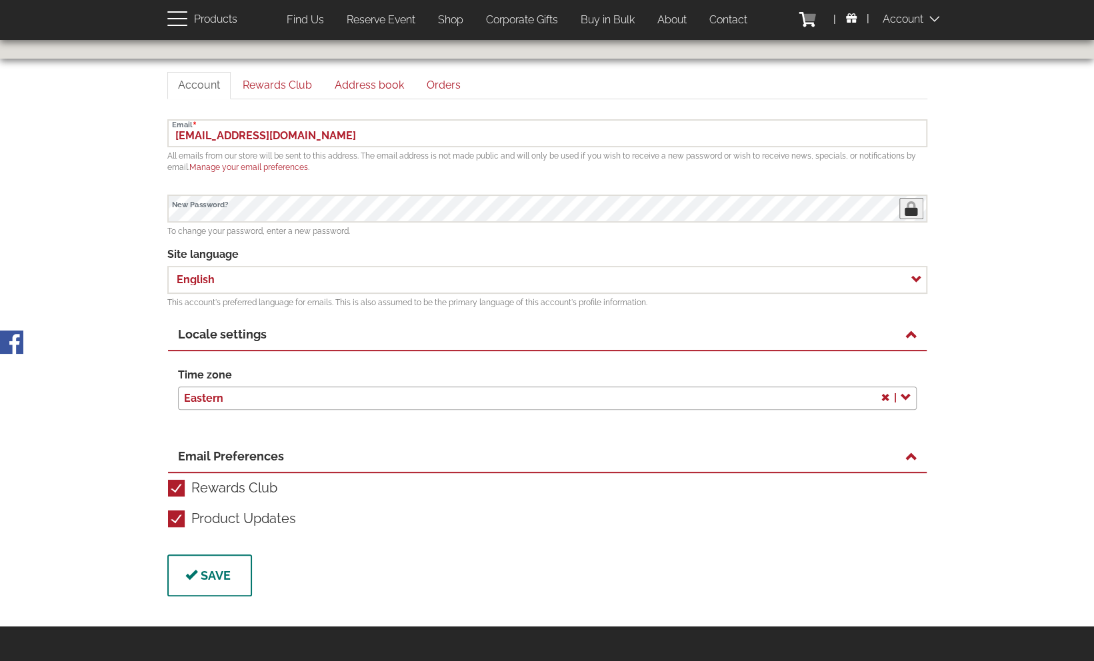
click at [207, 573] on button "Save" at bounding box center [209, 575] width 85 height 42
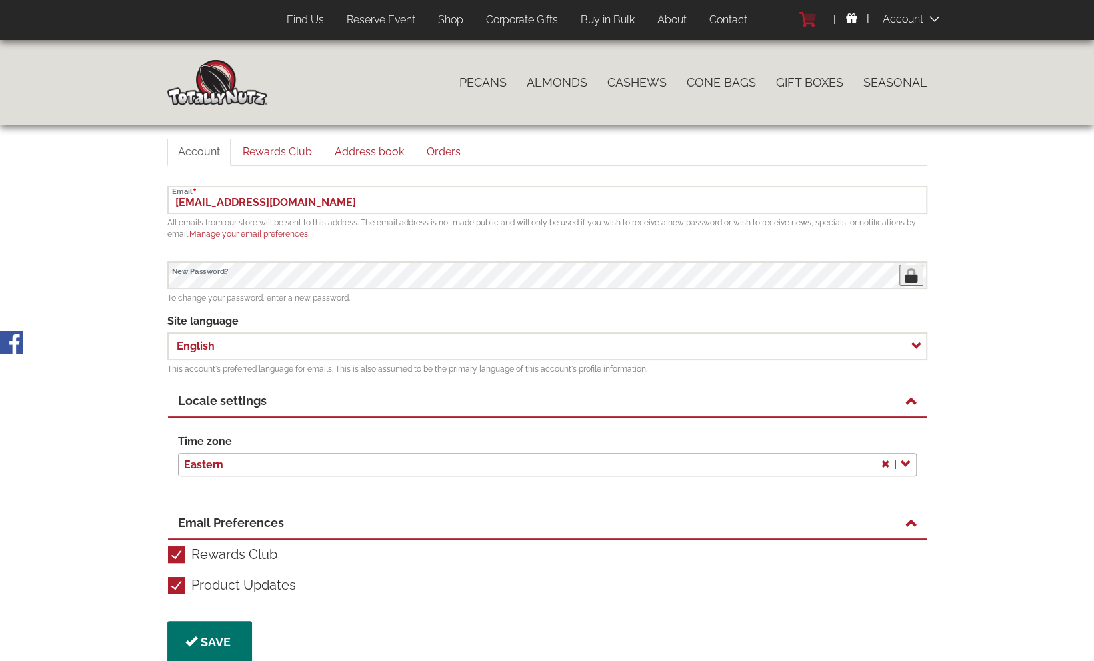
click at [806, 19] on icon at bounding box center [809, 17] width 12 height 7
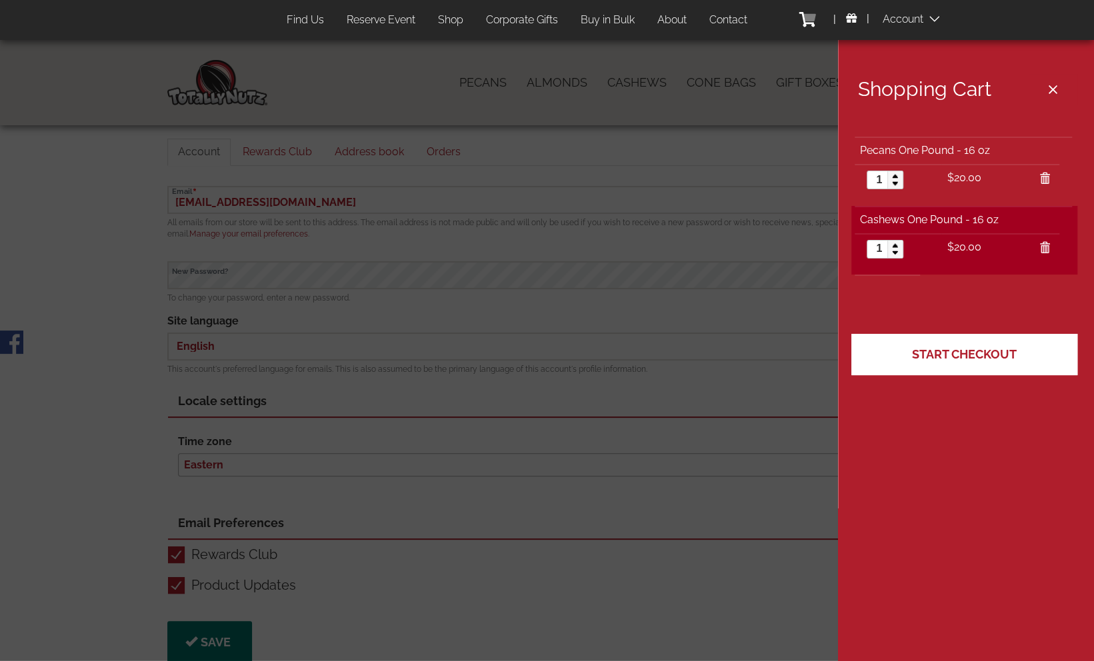
click at [962, 347] on span "Start Checkout" at bounding box center [964, 354] width 105 height 14
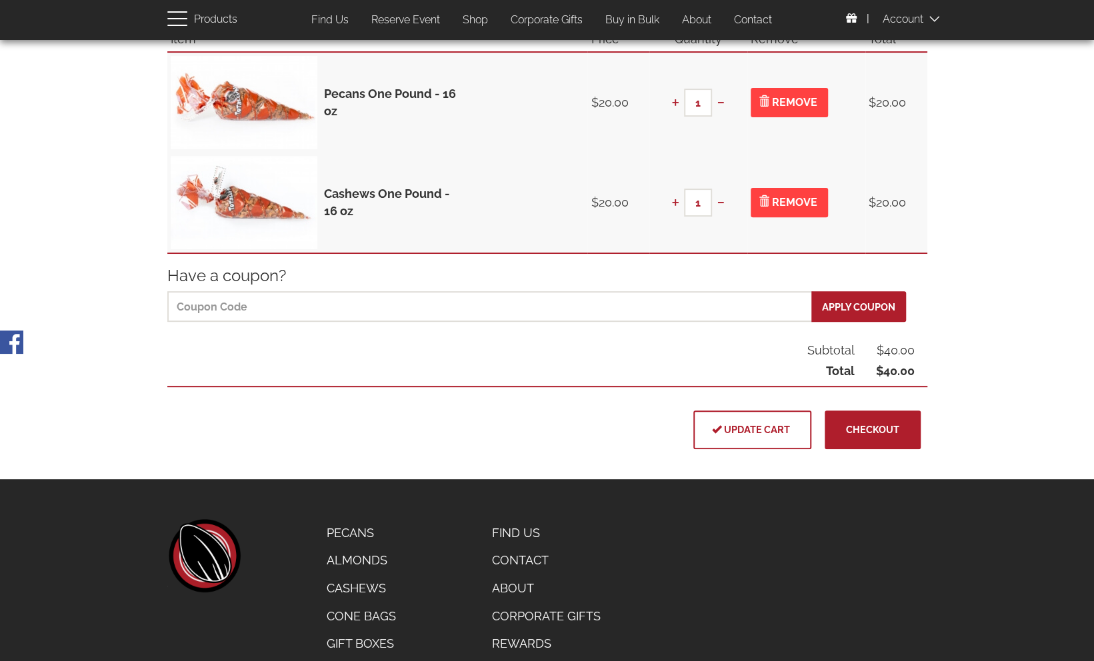
scroll to position [271, 0]
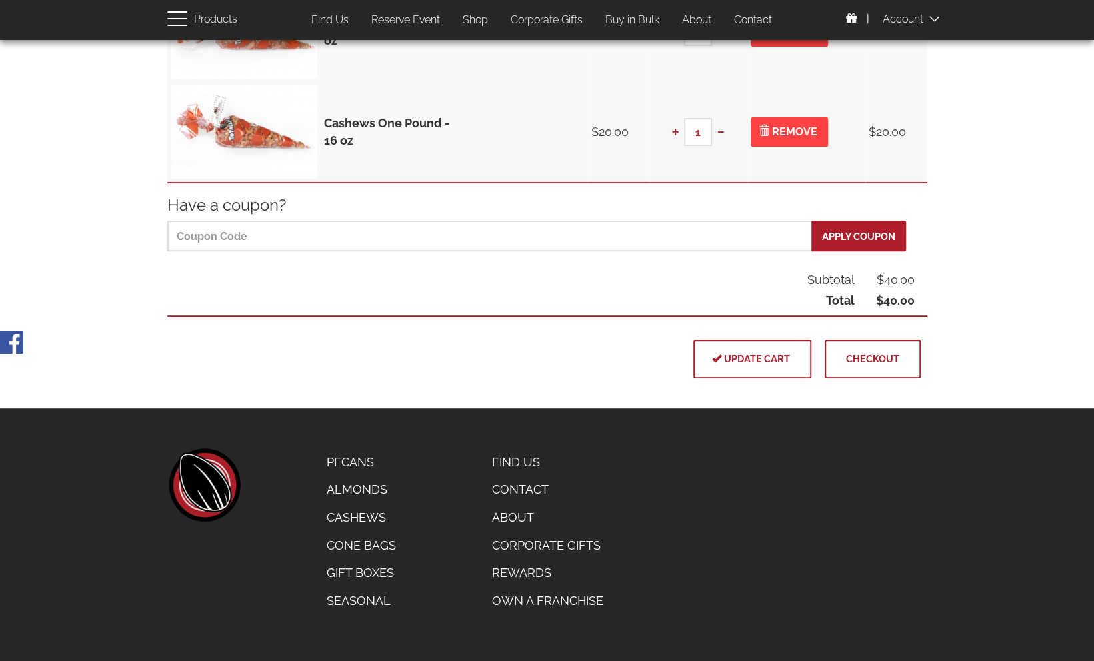
click at [888, 363] on span "Checkout" at bounding box center [872, 358] width 53 height 11
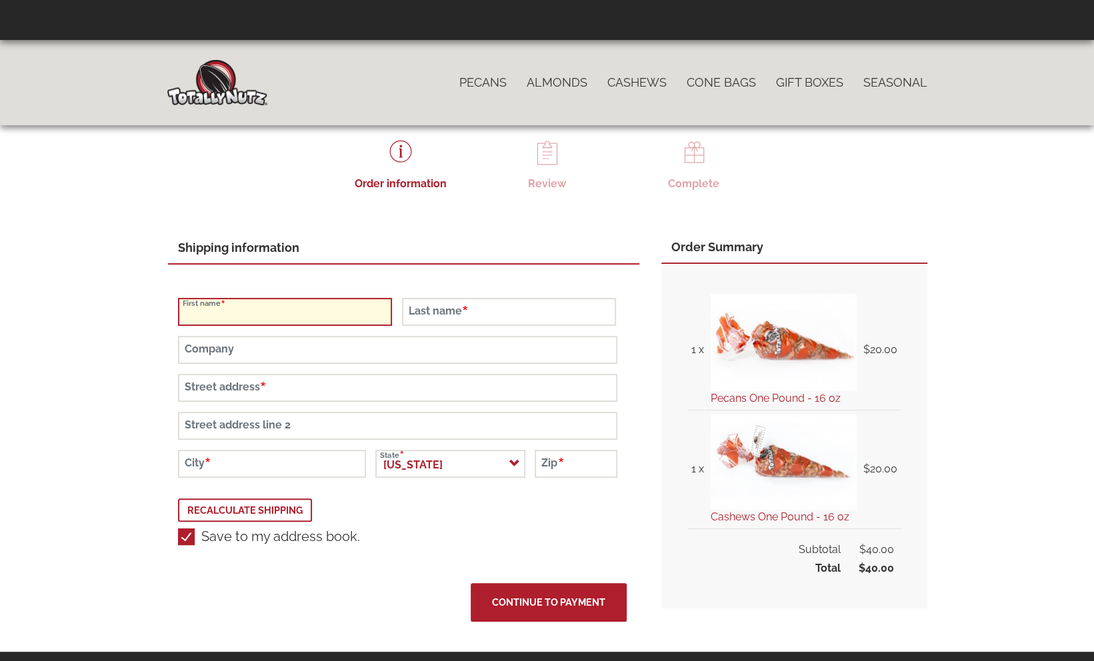
click at [353, 310] on input "First name" at bounding box center [285, 312] width 215 height 28
type input "[PERSON_NAME]"
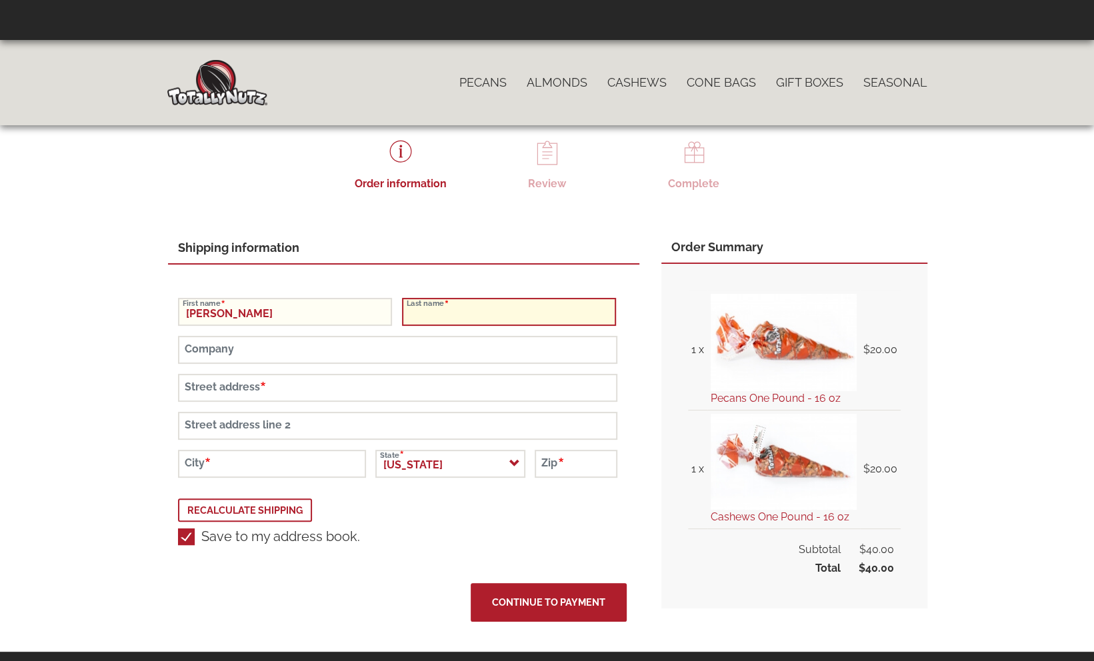
type input "[PERSON_NAME]"
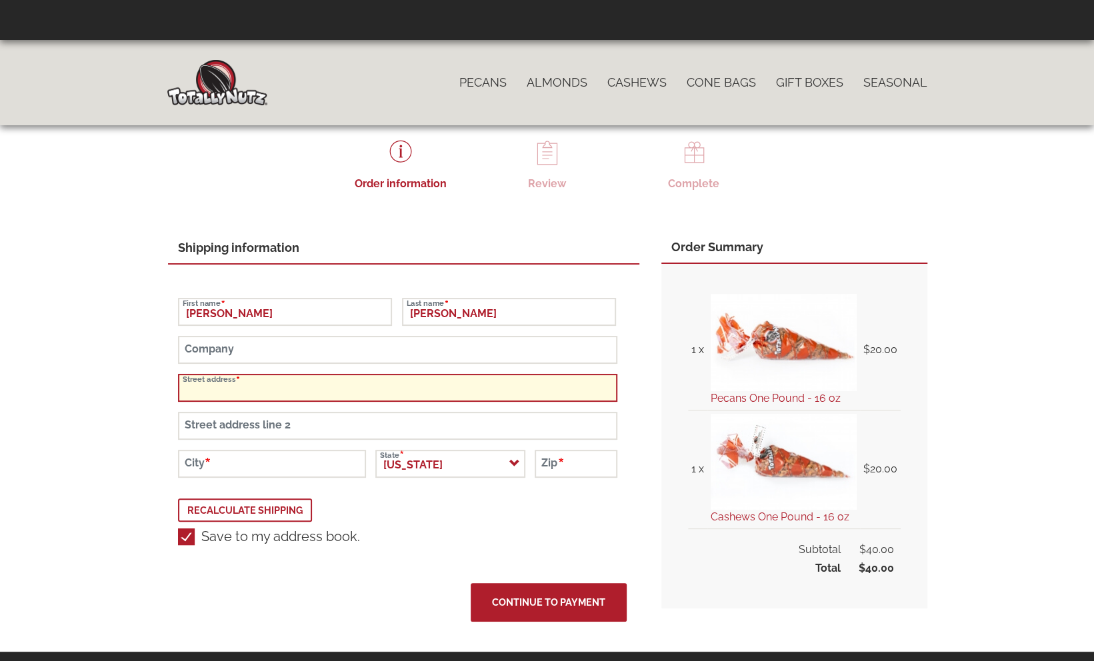
click at [307, 391] on input "Street address" at bounding box center [397, 388] width 439 height 28
type input "2615 Frederick Ter"
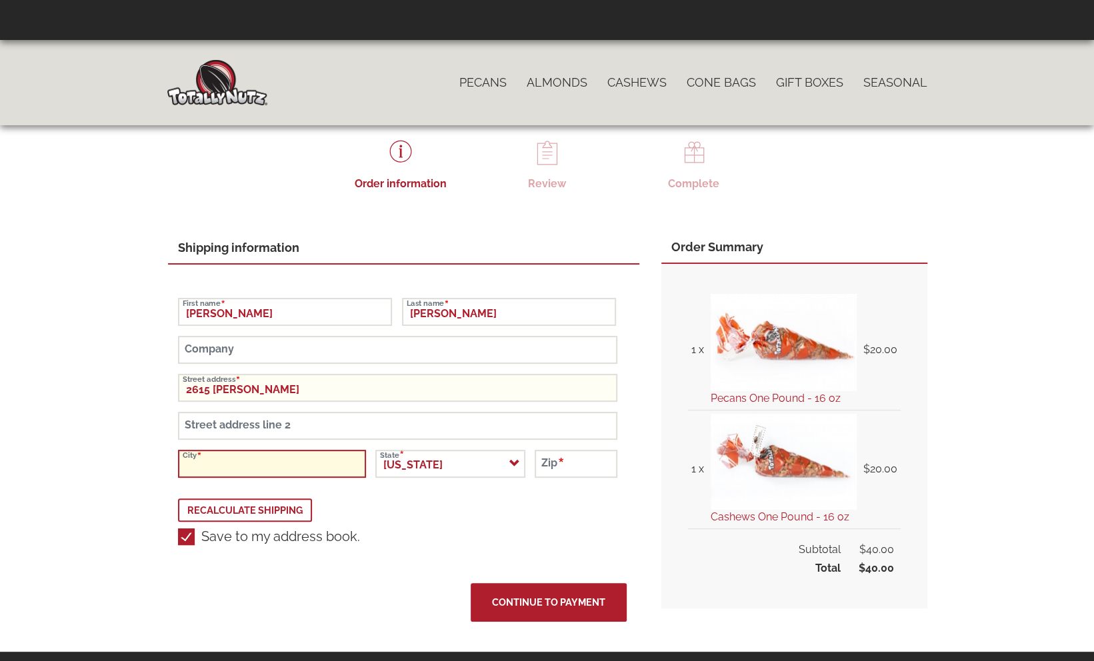
type input "Union"
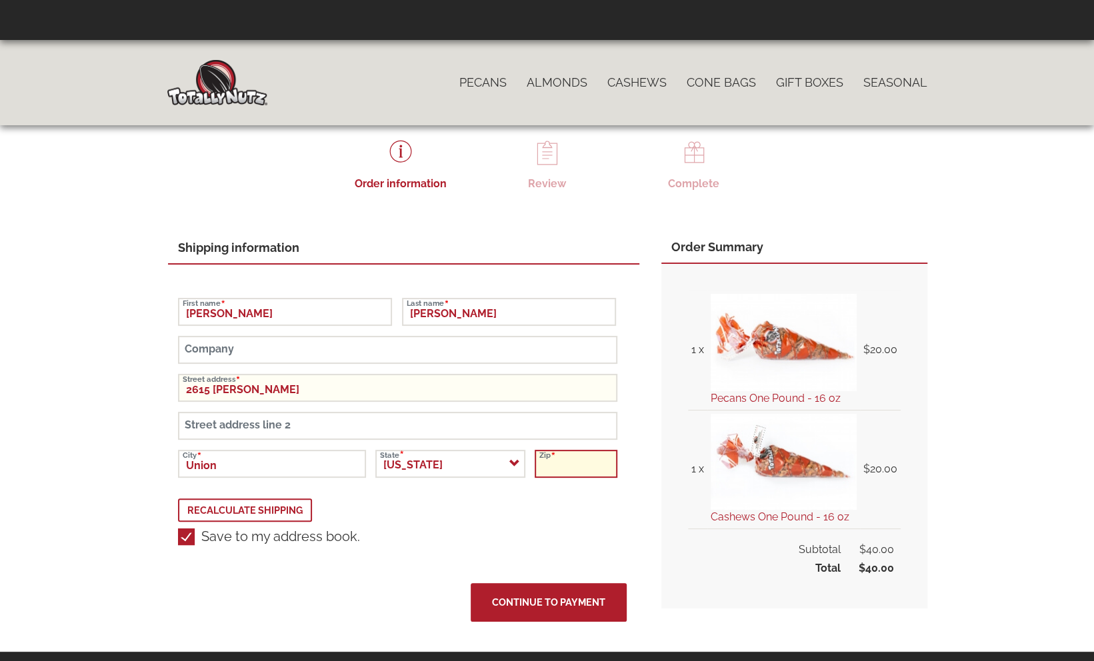
type input "07083-5603"
